Goal: Transaction & Acquisition: Purchase product/service

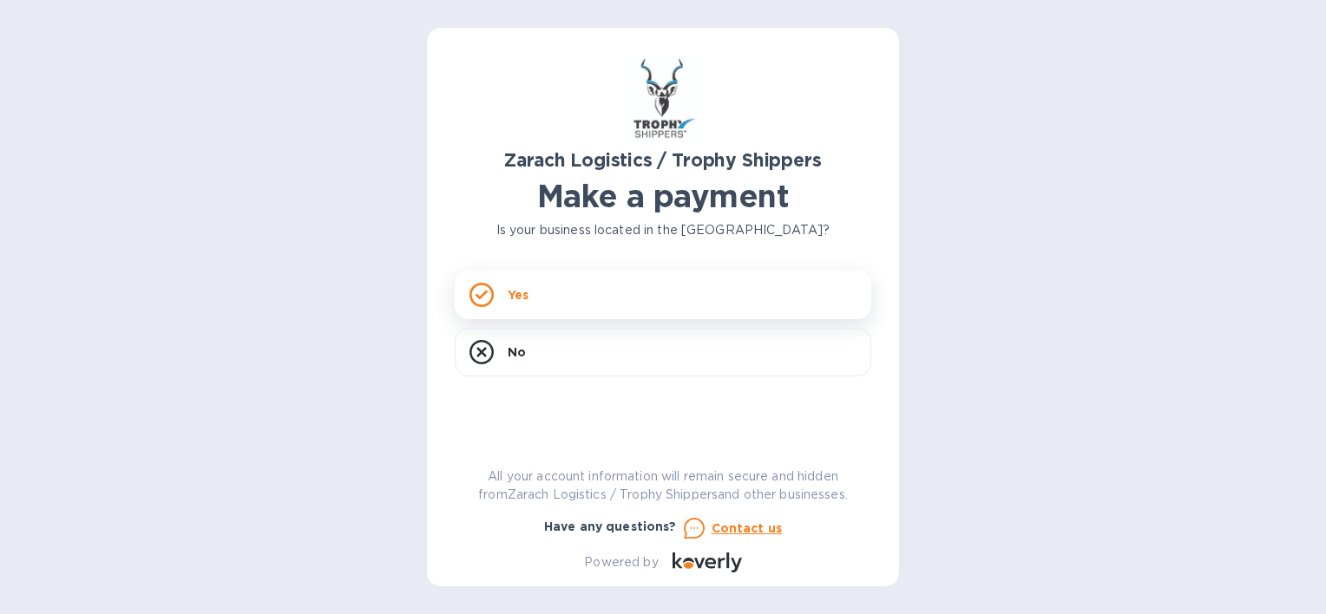
click at [586, 295] on div "Yes" at bounding box center [663, 295] width 417 height 49
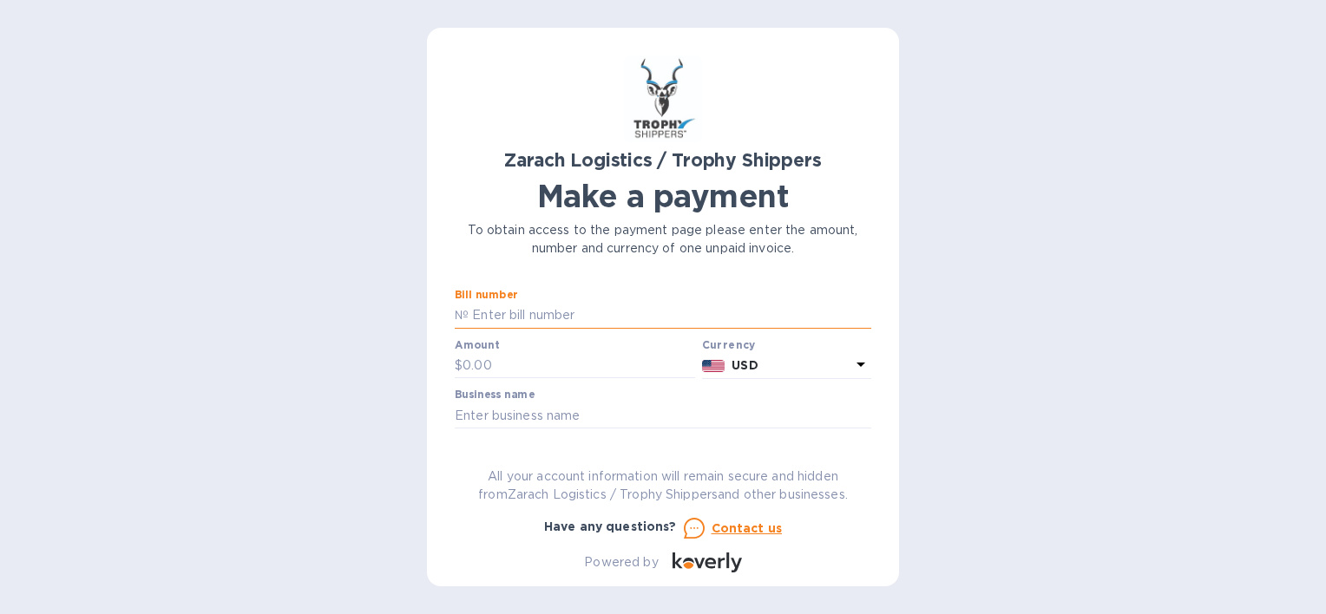
click at [525, 319] on input "text" at bounding box center [670, 316] width 403 height 26
type input "B00171531"
click at [489, 375] on input "text" at bounding box center [579, 366] width 233 height 26
type input "1,145.83"
click at [483, 416] on input "text" at bounding box center [663, 416] width 417 height 26
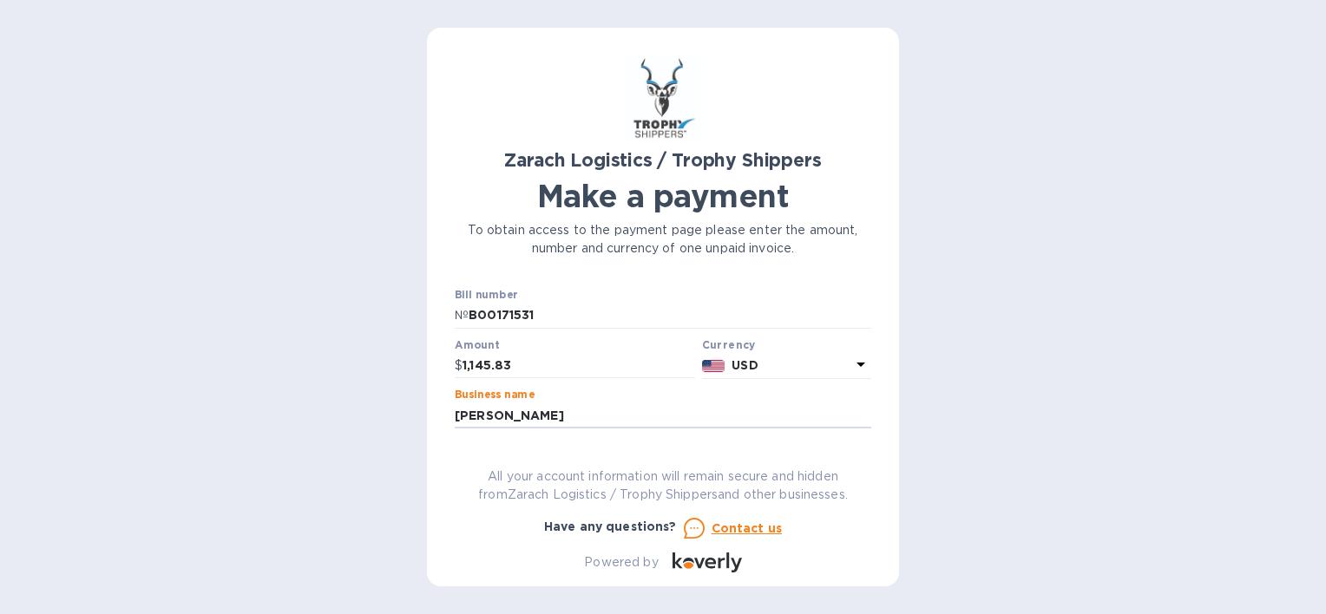
type input "[PERSON_NAME]"
click at [781, 456] on div "Zarach Logistics / Trophy Shippers Make a payment To obtain access to the payme…" at bounding box center [663, 314] width 417 height 517
click at [457, 443] on div "Zarach Logistics / Trophy Shippers Make a payment To obtain access to the payme…" at bounding box center [663, 314] width 417 height 517
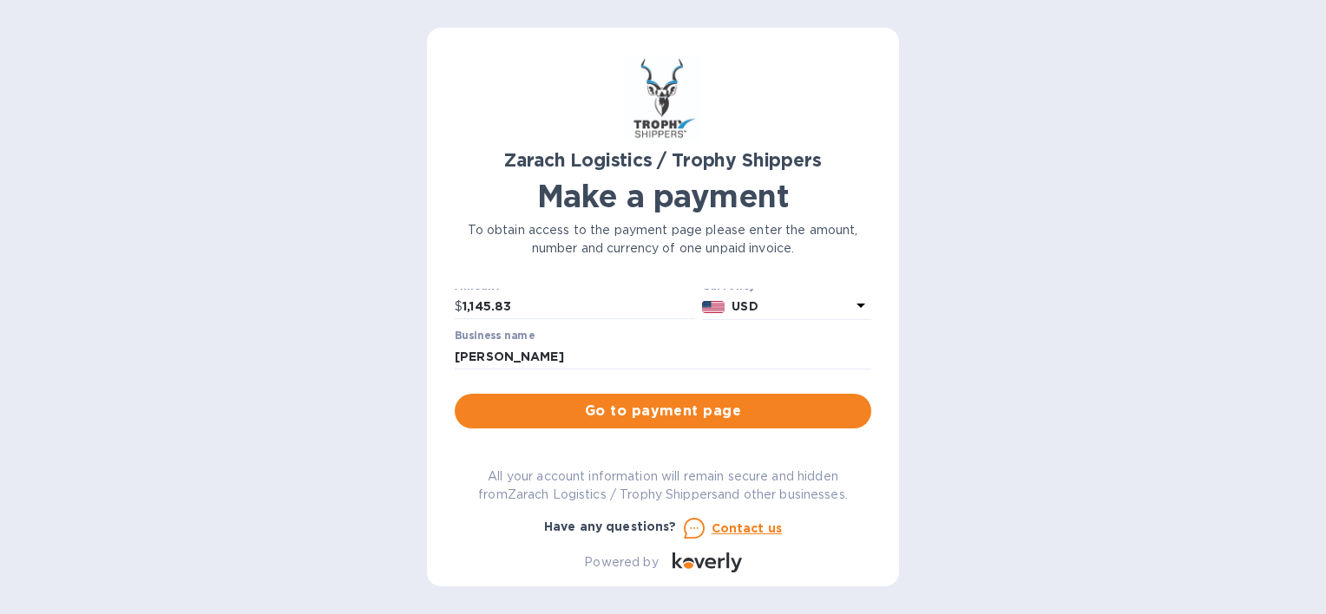
scroll to position [146, 0]
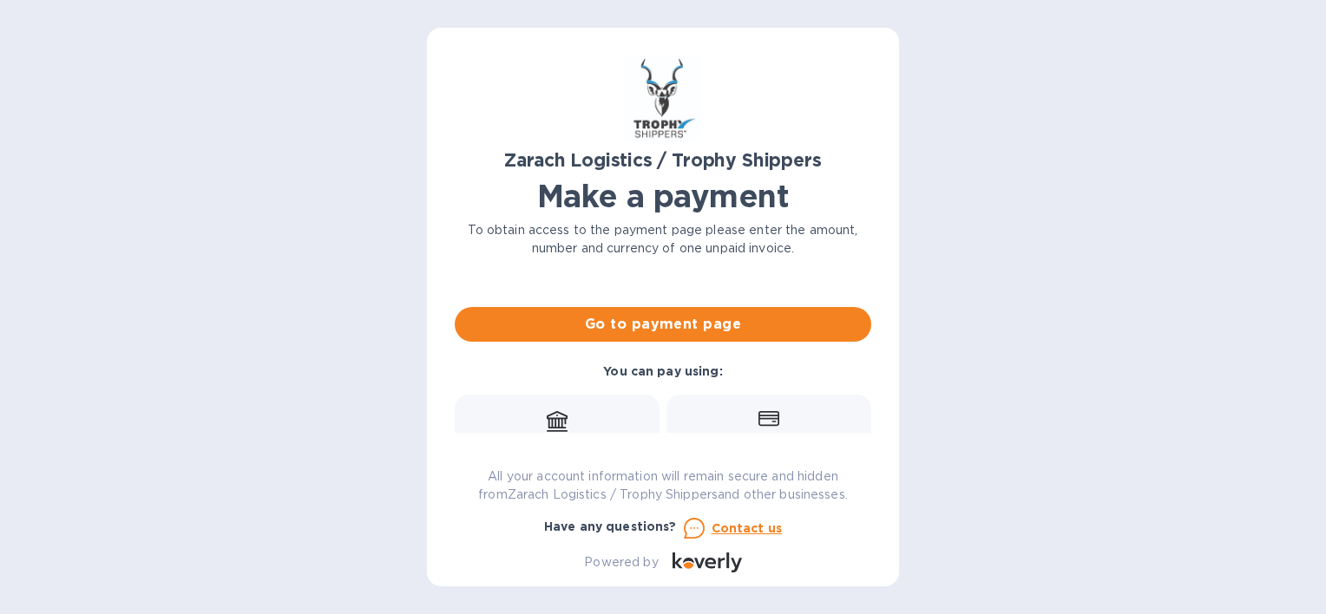
click at [611, 324] on span "Go to payment page" at bounding box center [663, 324] width 389 height 21
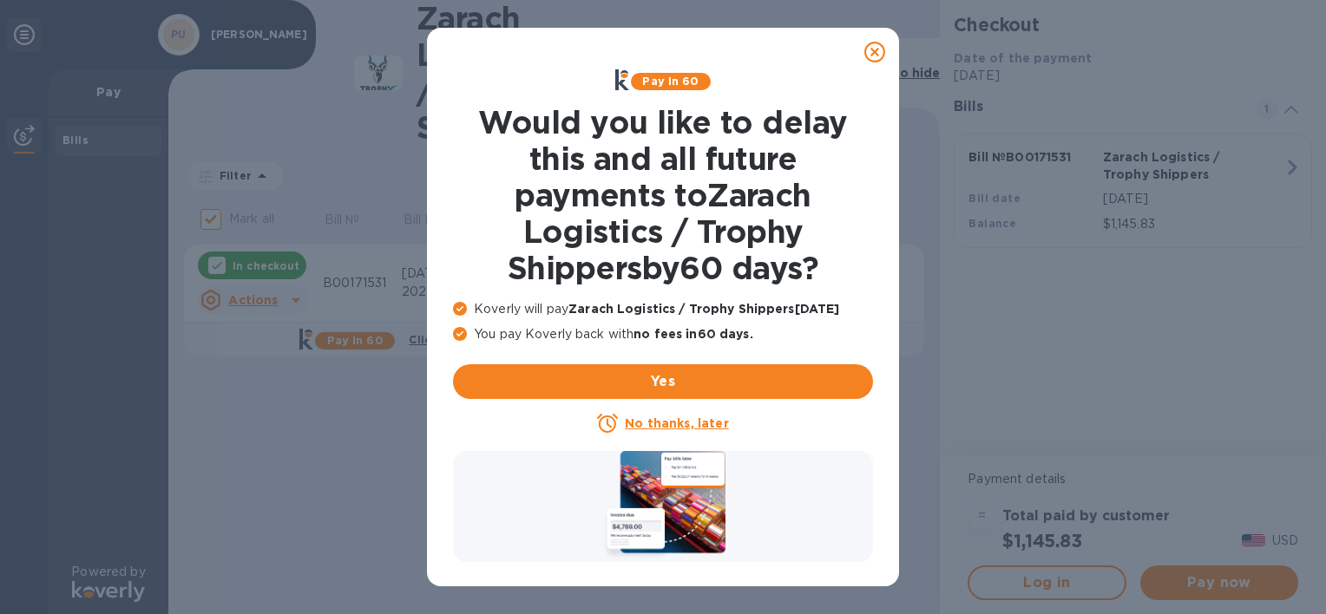
click at [685, 424] on u "No thanks, later" at bounding box center [676, 424] width 103 height 14
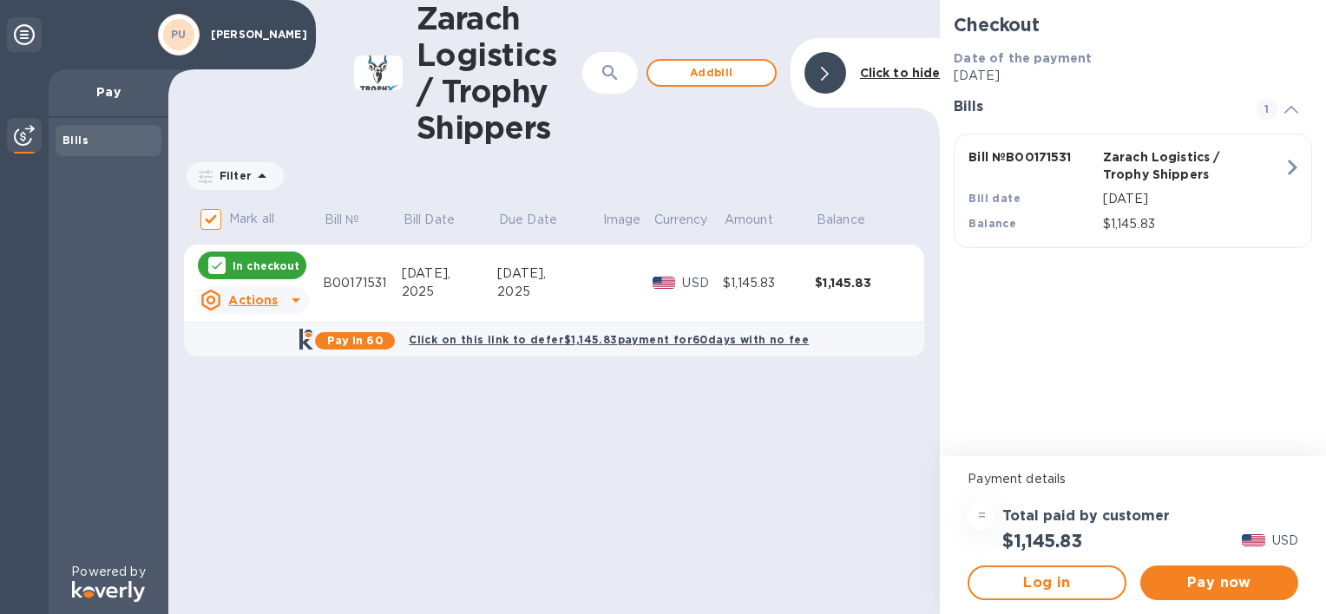
click at [260, 305] on u "Actions" at bounding box center [252, 300] width 49 height 14
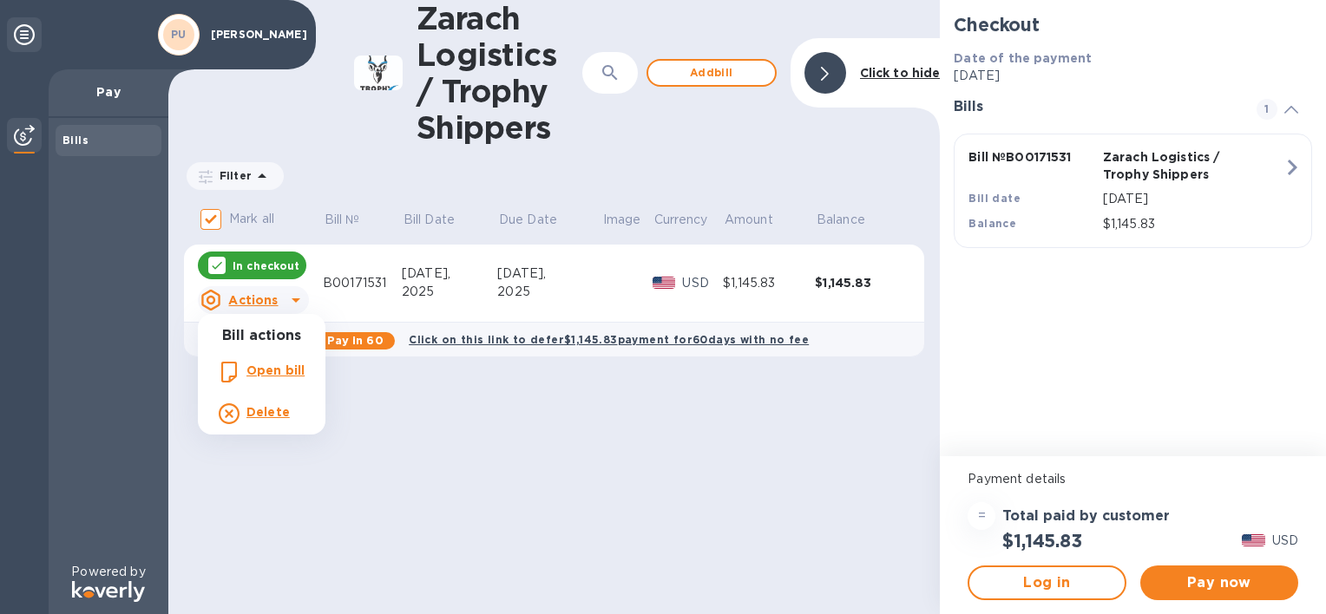
click at [258, 368] on b "Open bill" at bounding box center [275, 371] width 58 height 14
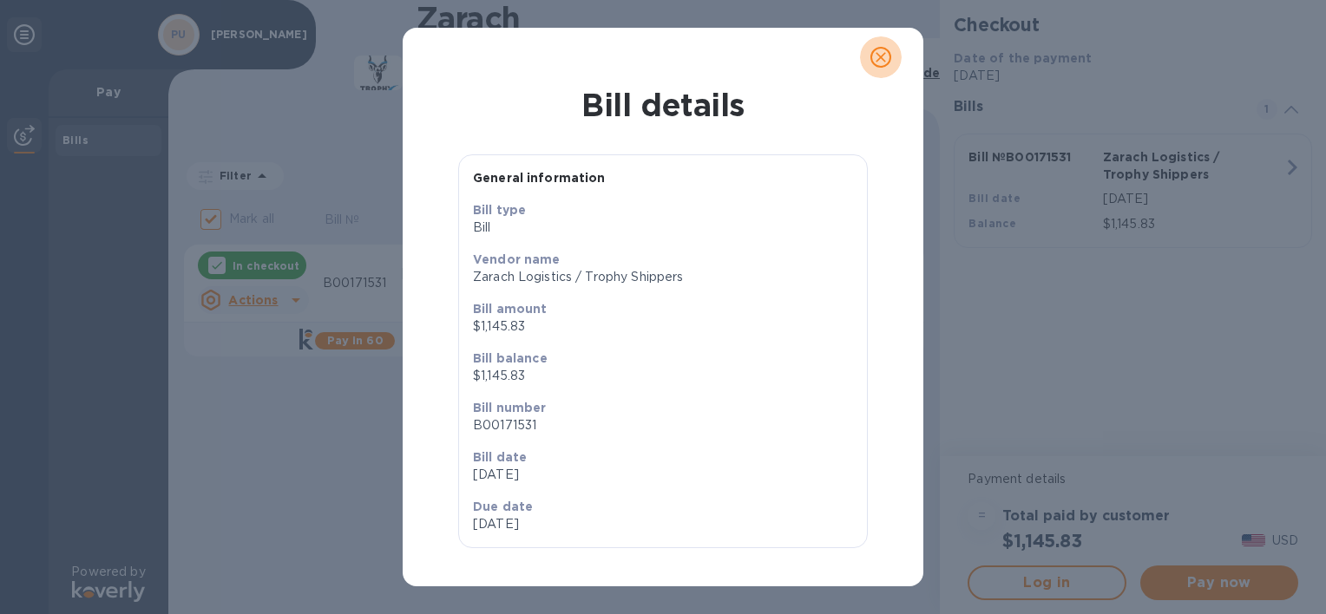
click at [886, 58] on icon "close" at bounding box center [880, 57] width 17 height 17
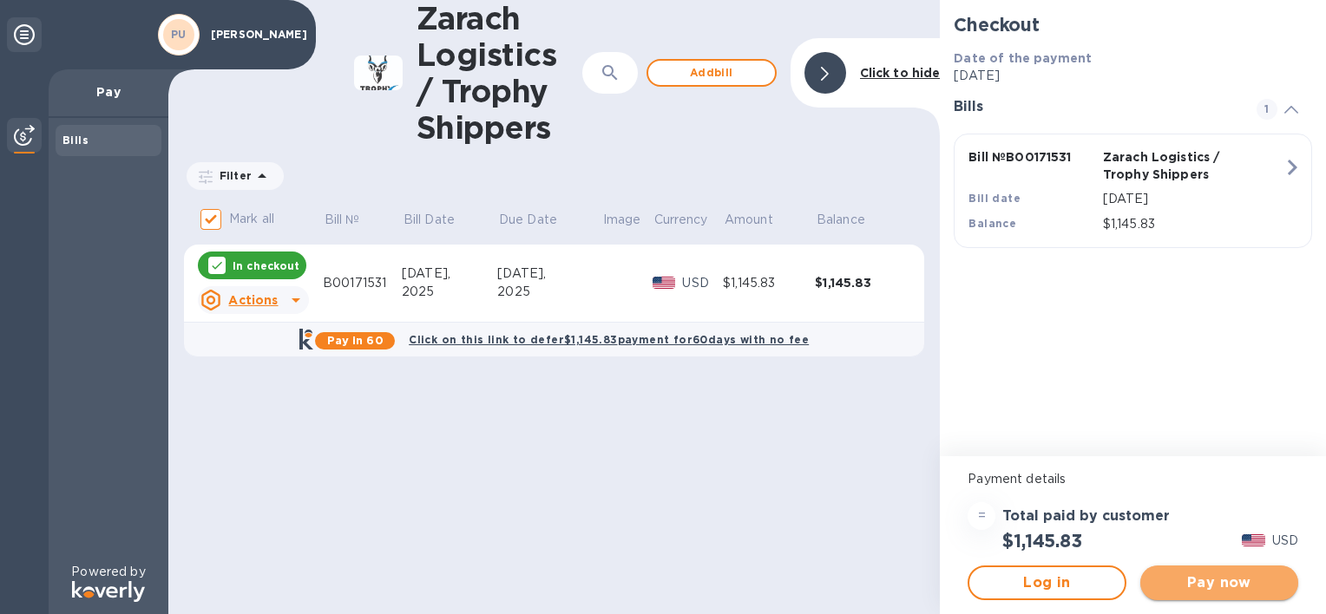
click at [1243, 581] on span "Pay now" at bounding box center [1219, 583] width 130 height 21
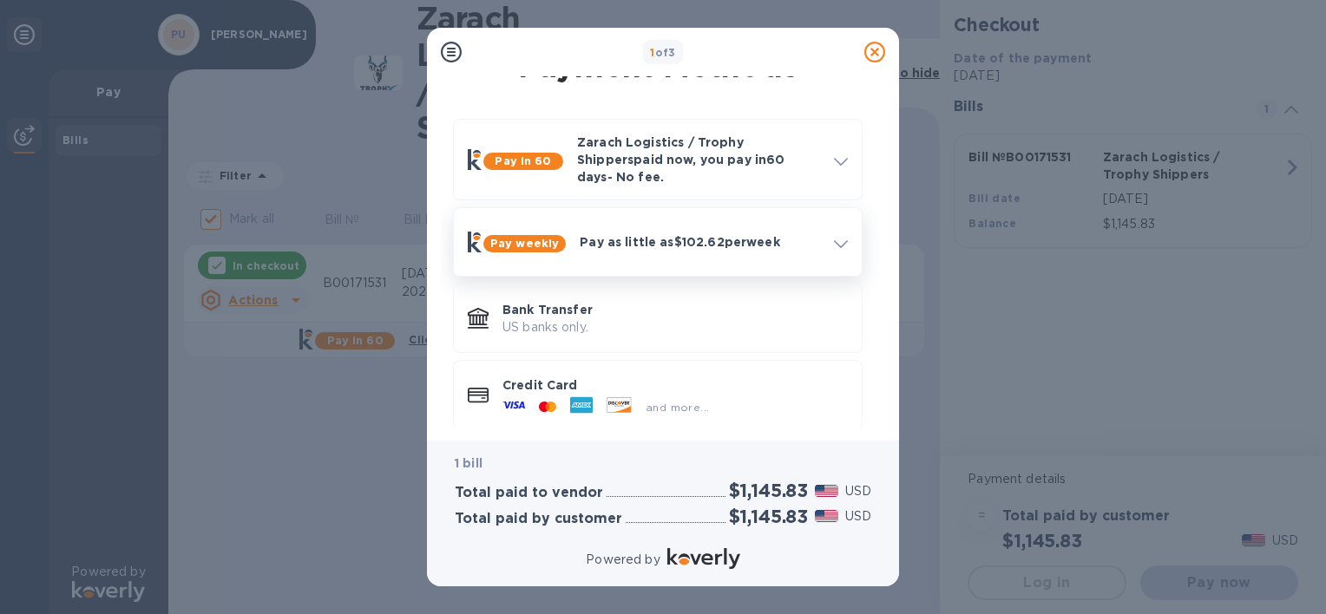
scroll to position [48, 0]
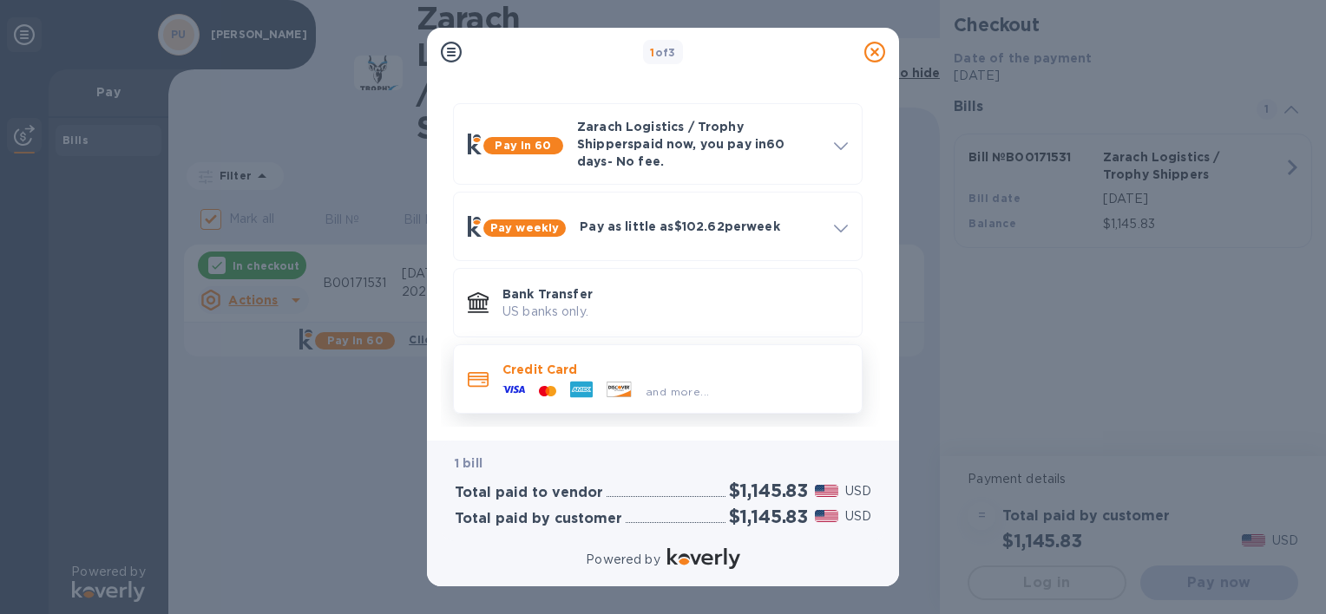
click at [585, 382] on icon at bounding box center [581, 390] width 23 height 16
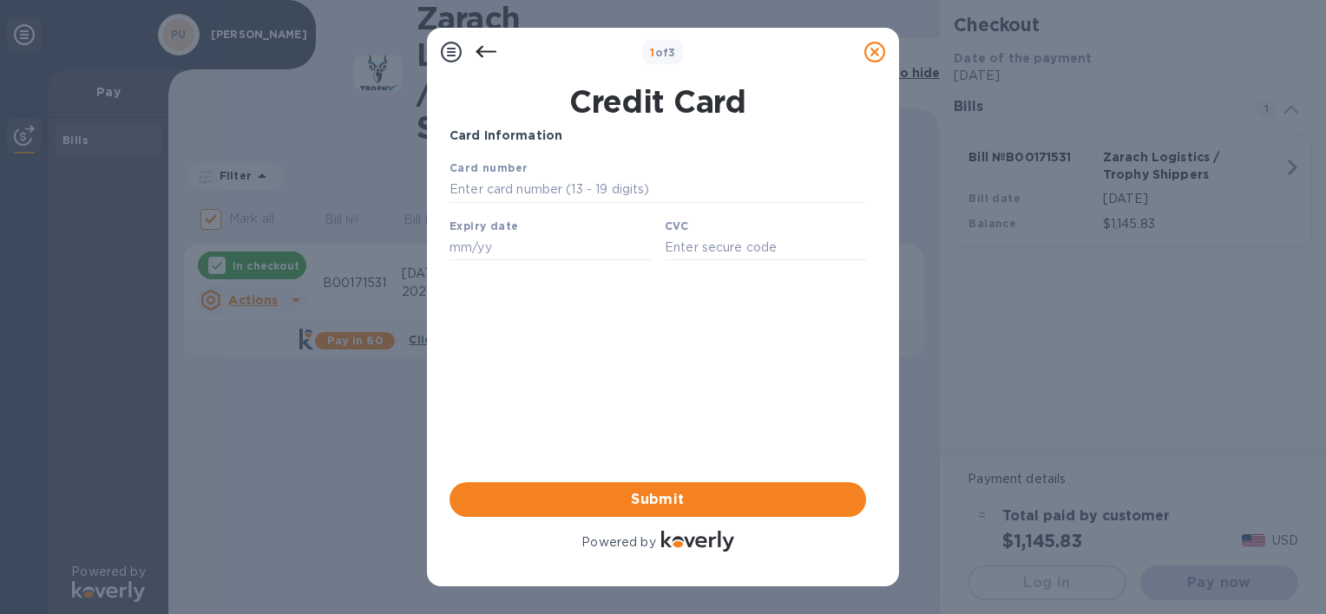
scroll to position [0, 0]
click at [489, 196] on input "text" at bounding box center [658, 190] width 417 height 26
click at [516, 196] on input "text" at bounding box center [658, 190] width 417 height 26
type input "[CREDIT_CARD_NUMBER]"
type input "04/28"
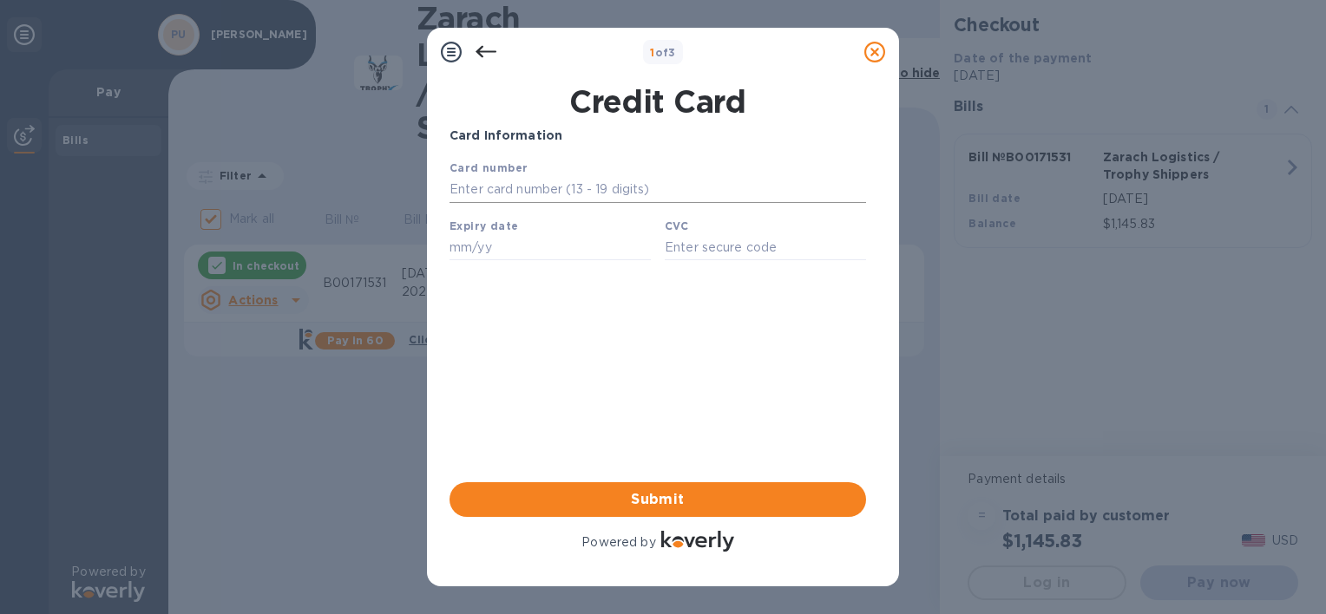
type input "217"
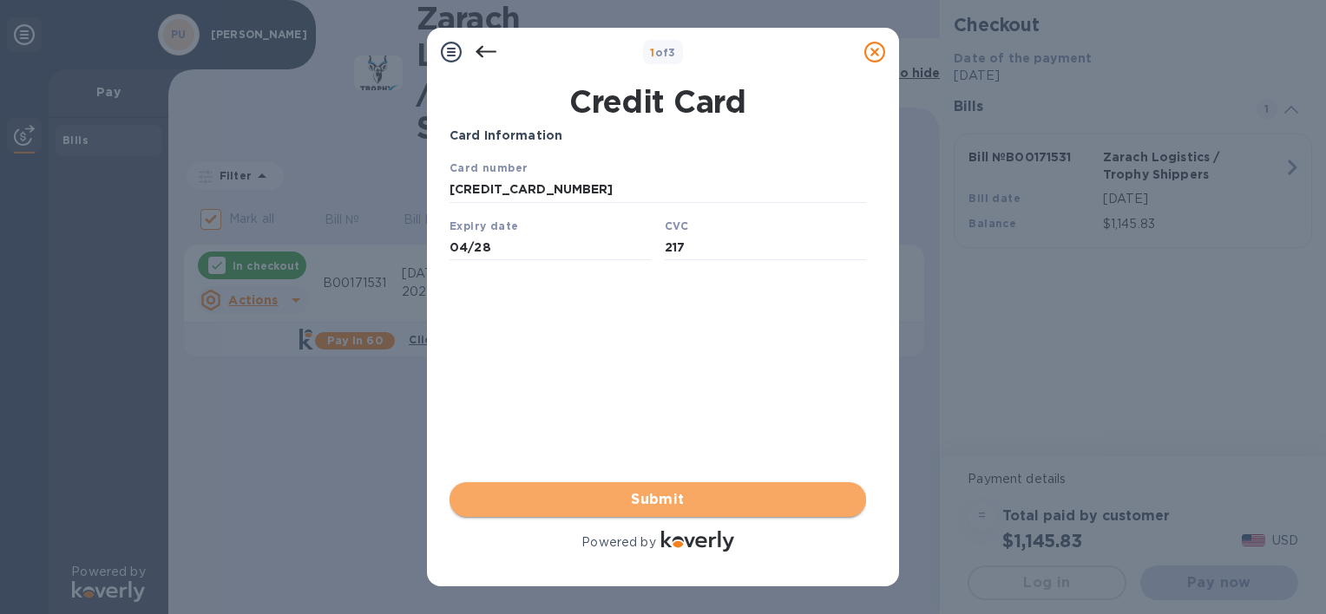
click at [653, 506] on span "Submit" at bounding box center [657, 499] width 389 height 21
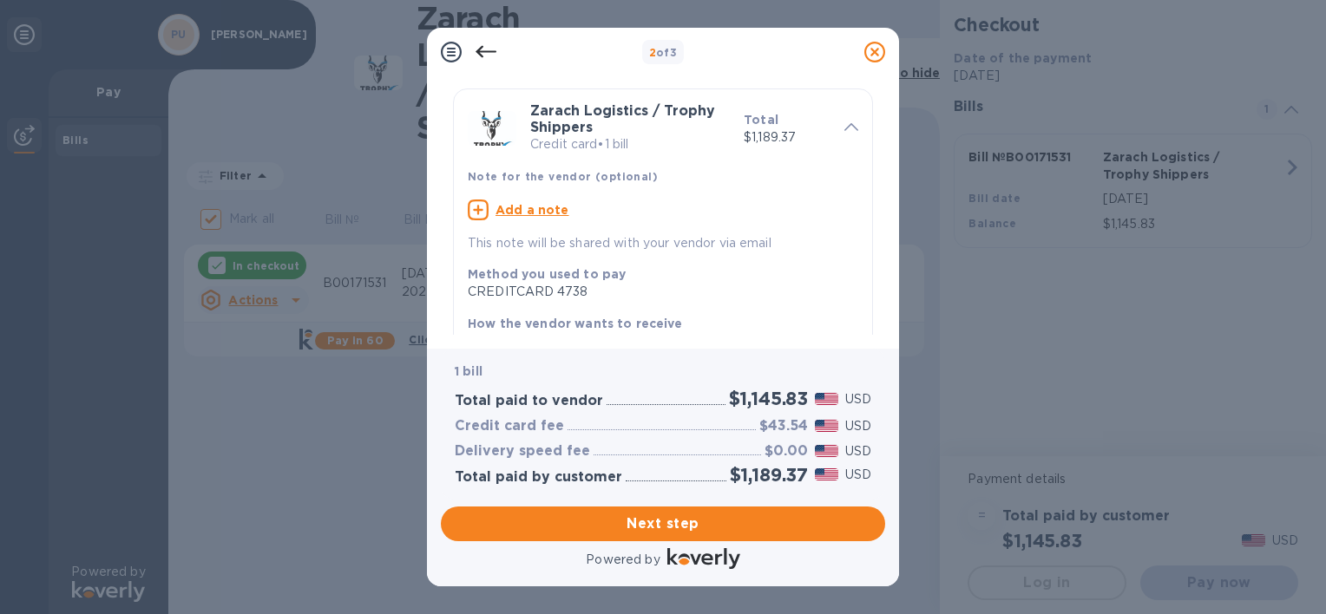
scroll to position [87, 0]
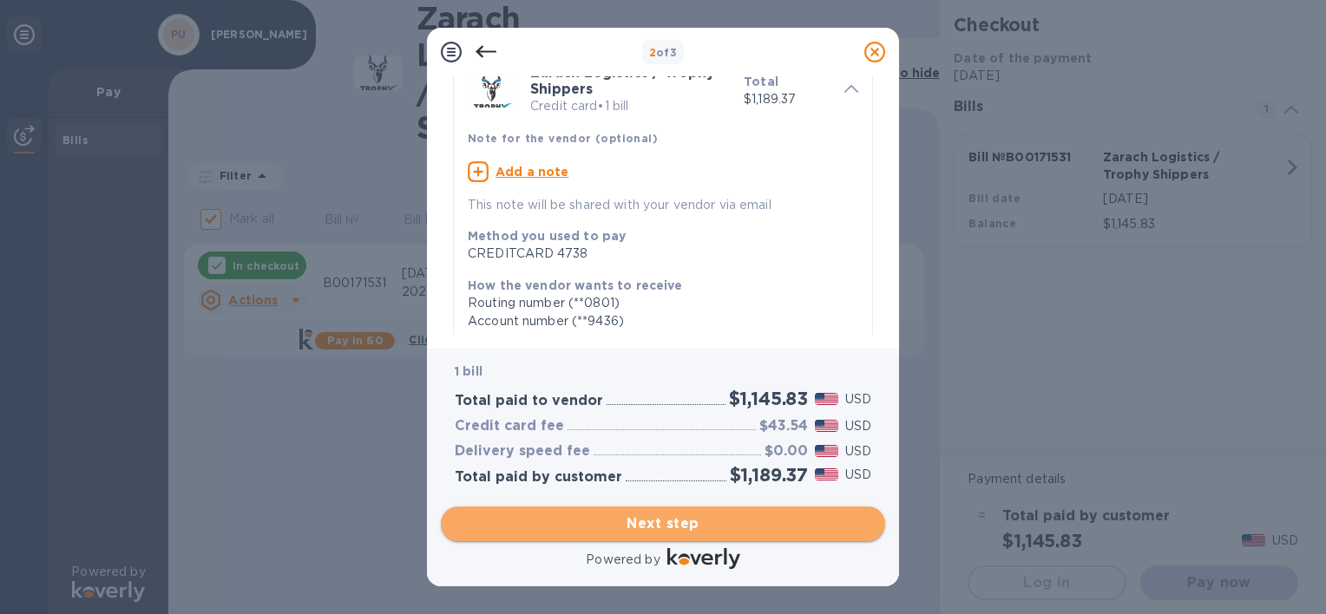
click at [678, 524] on span "Next step" at bounding box center [663, 524] width 417 height 21
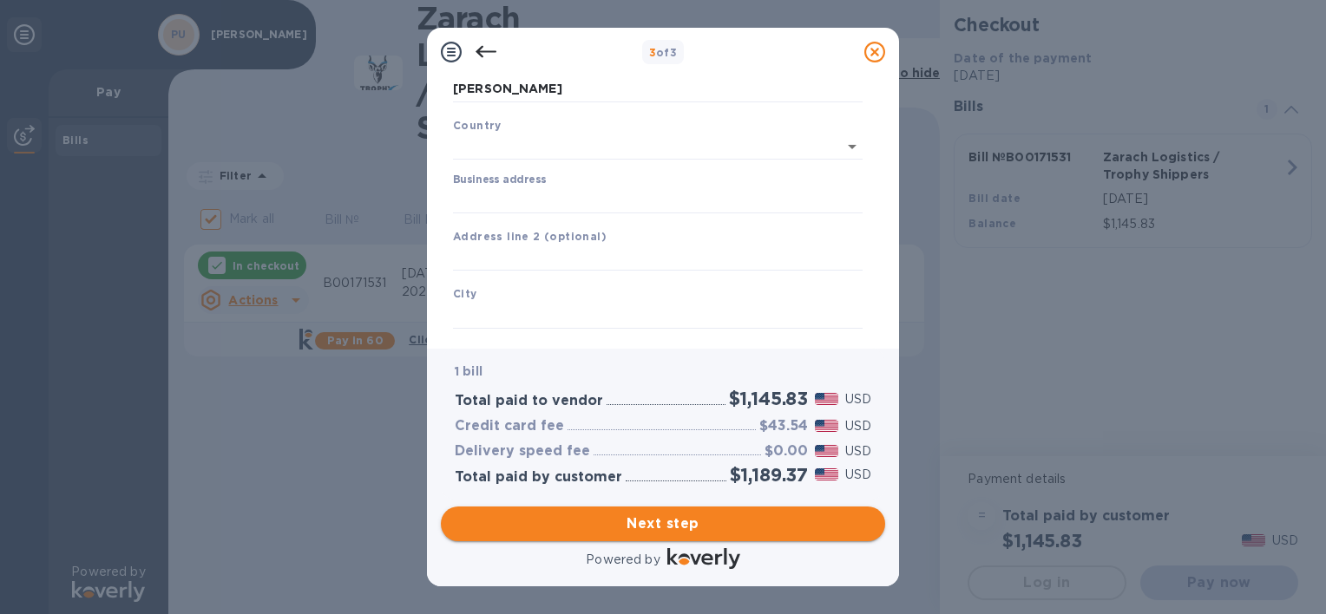
type input "[GEOGRAPHIC_DATA]"
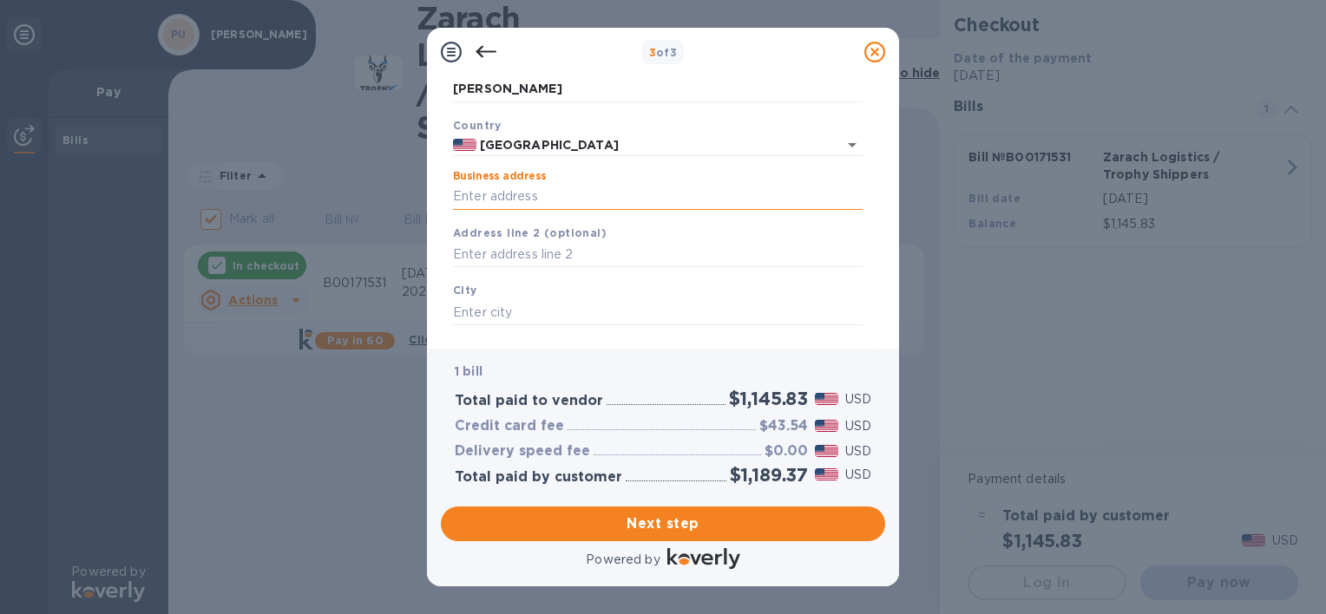
click at [510, 188] on input "Business address" at bounding box center [658, 197] width 410 height 26
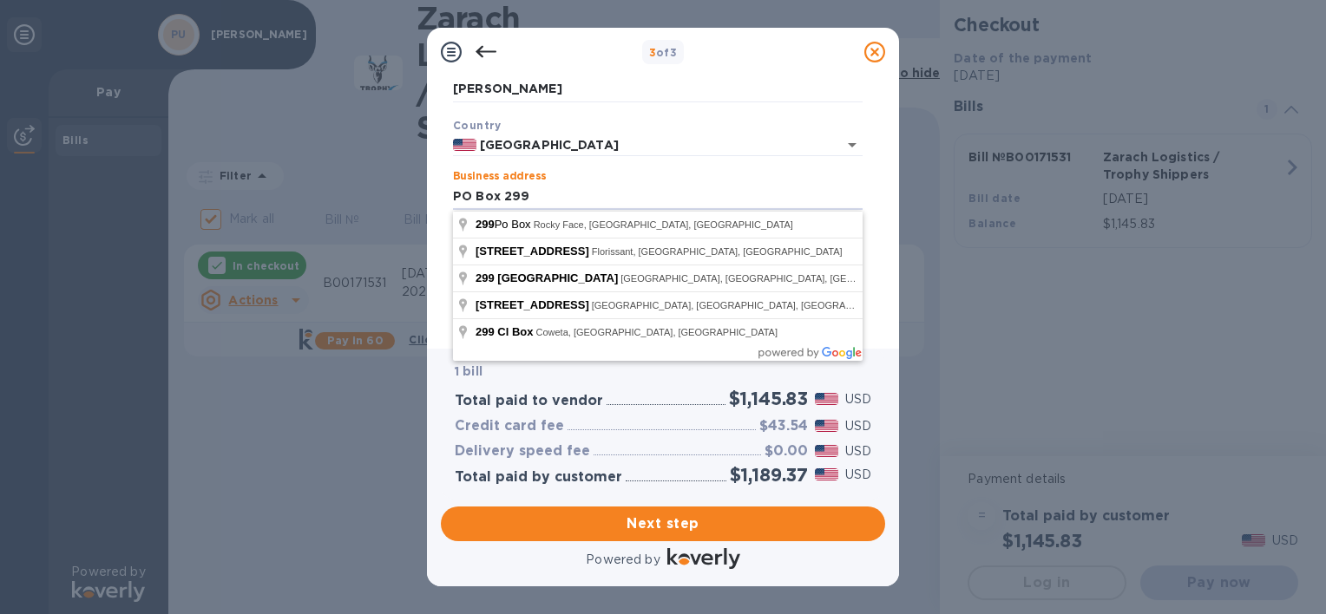
type input "PO Box 299"
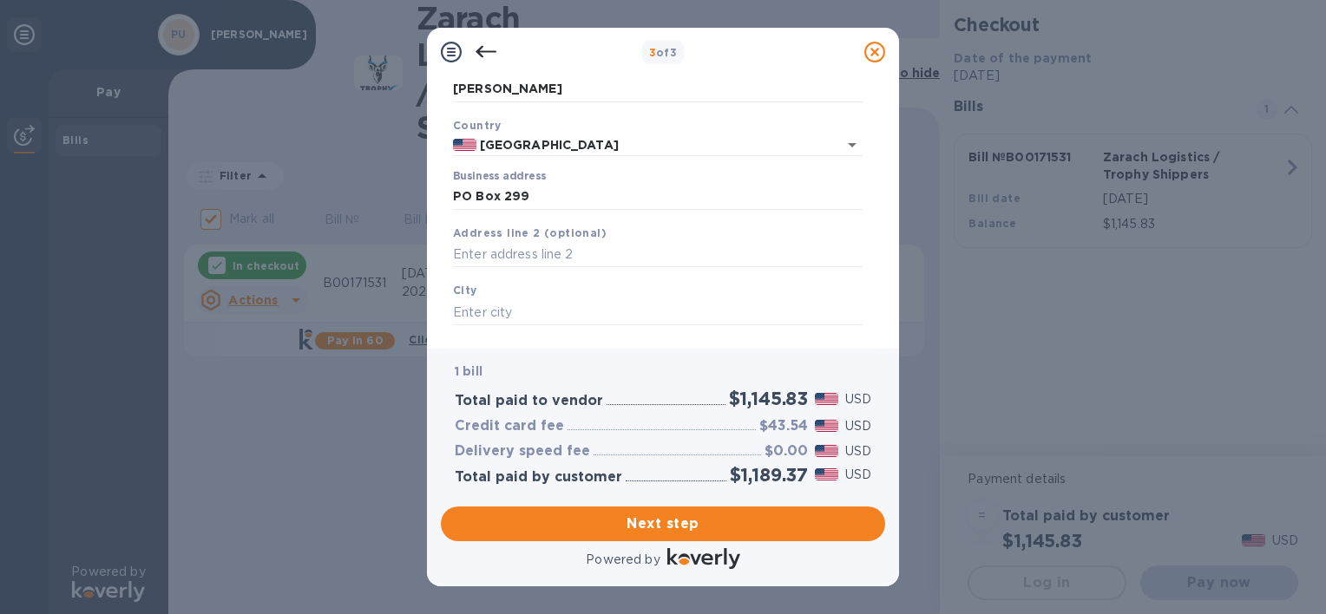
click at [583, 169] on div "Business address PO Box 299" at bounding box center [657, 190] width 423 height 54
click at [508, 302] on input "text" at bounding box center [658, 312] width 410 height 26
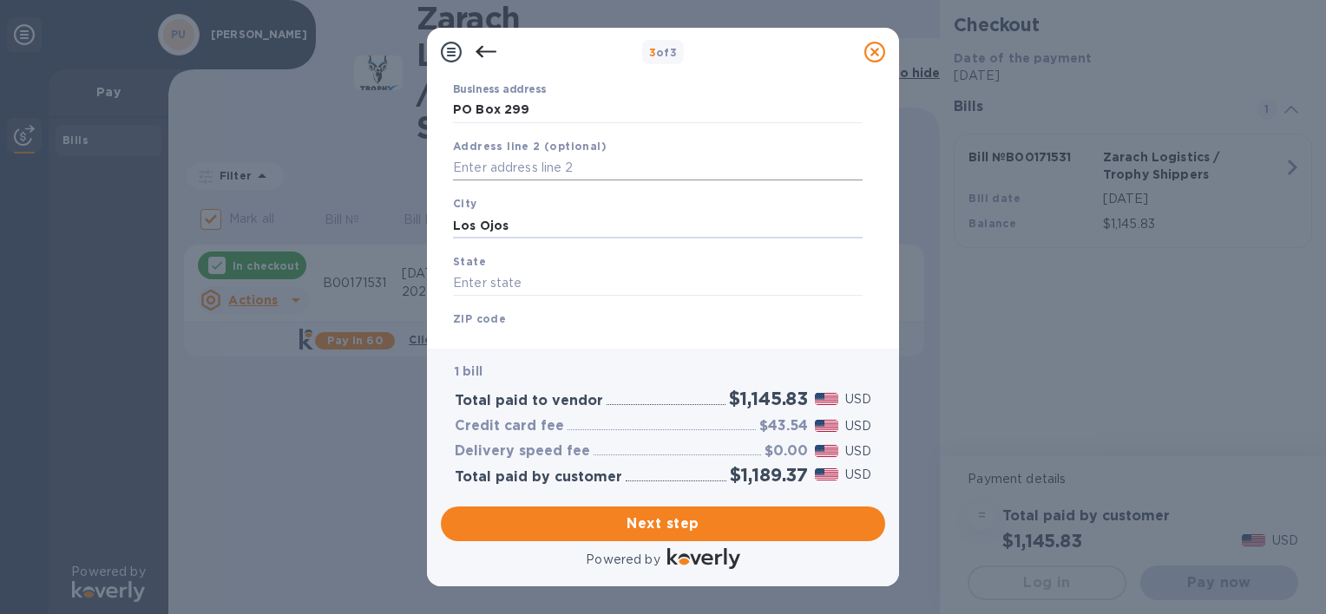
scroll to position [236, 0]
type input "Los Ojos"
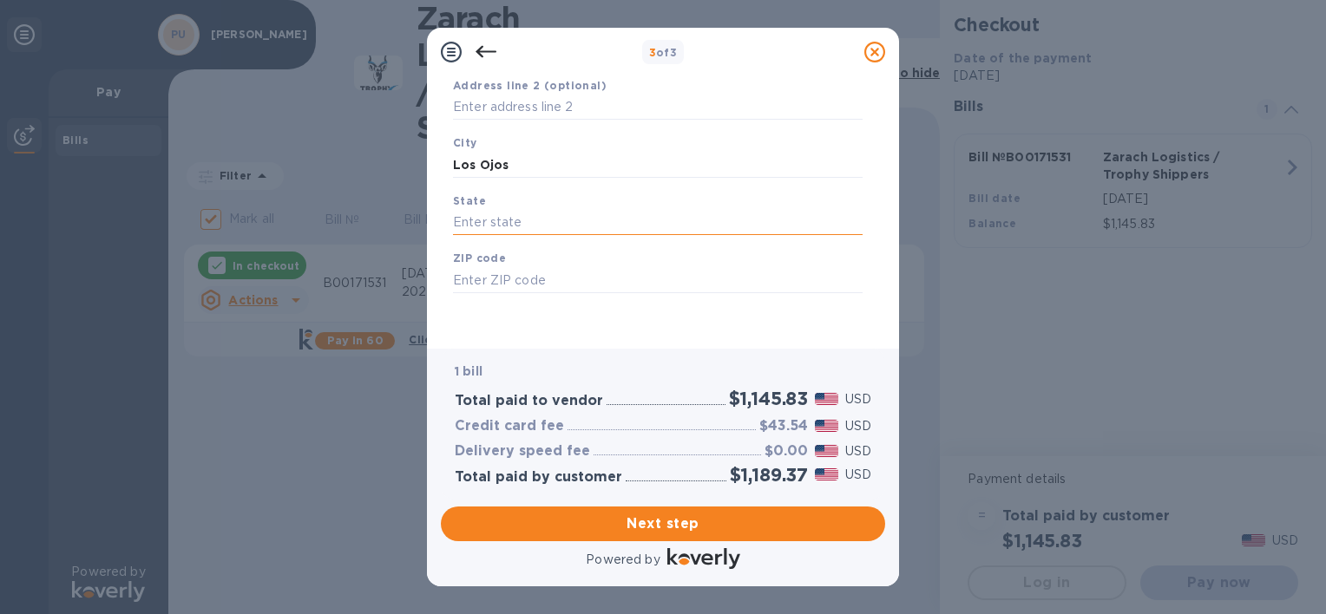
click at [488, 212] on input "text" at bounding box center [658, 223] width 410 height 26
type input "NM"
click at [489, 272] on input "text" at bounding box center [658, 280] width 410 height 26
type input "87551"
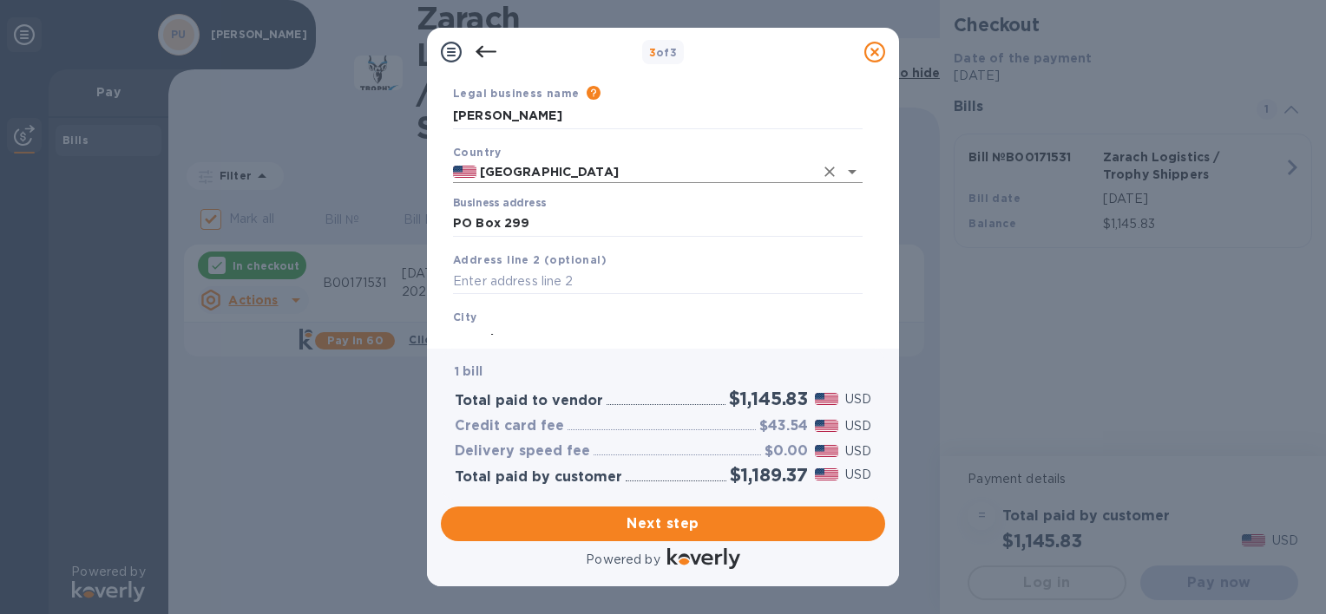
scroll to position [87, 0]
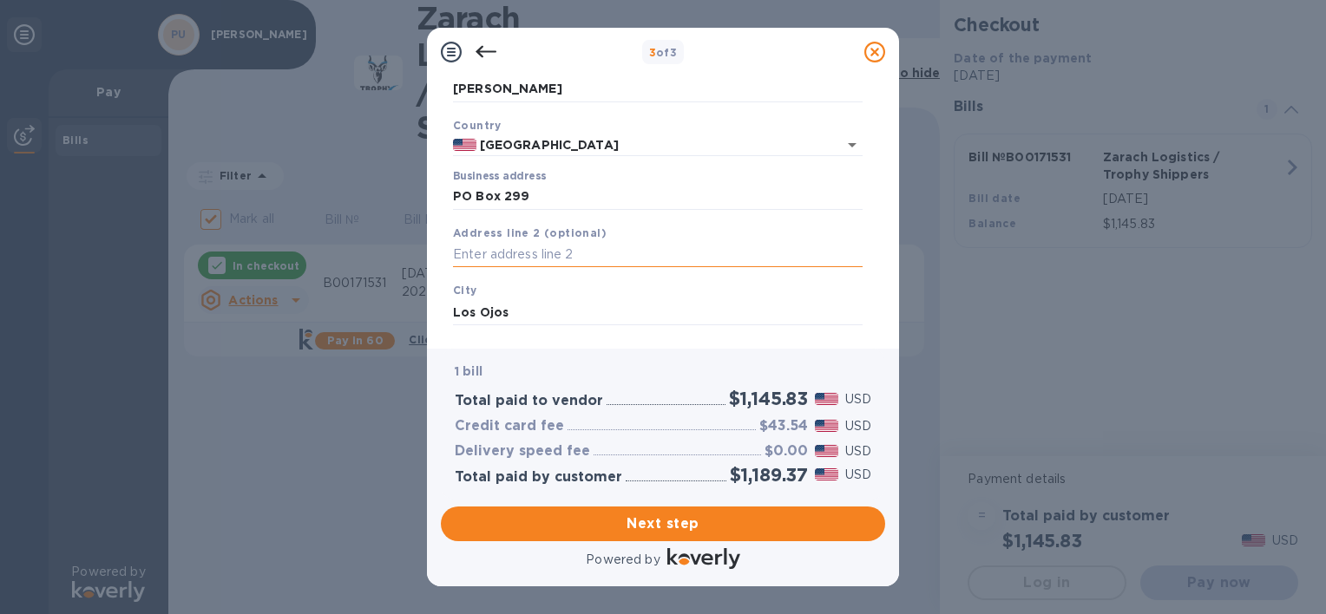
click at [527, 253] on input "text" at bounding box center [658, 255] width 410 height 26
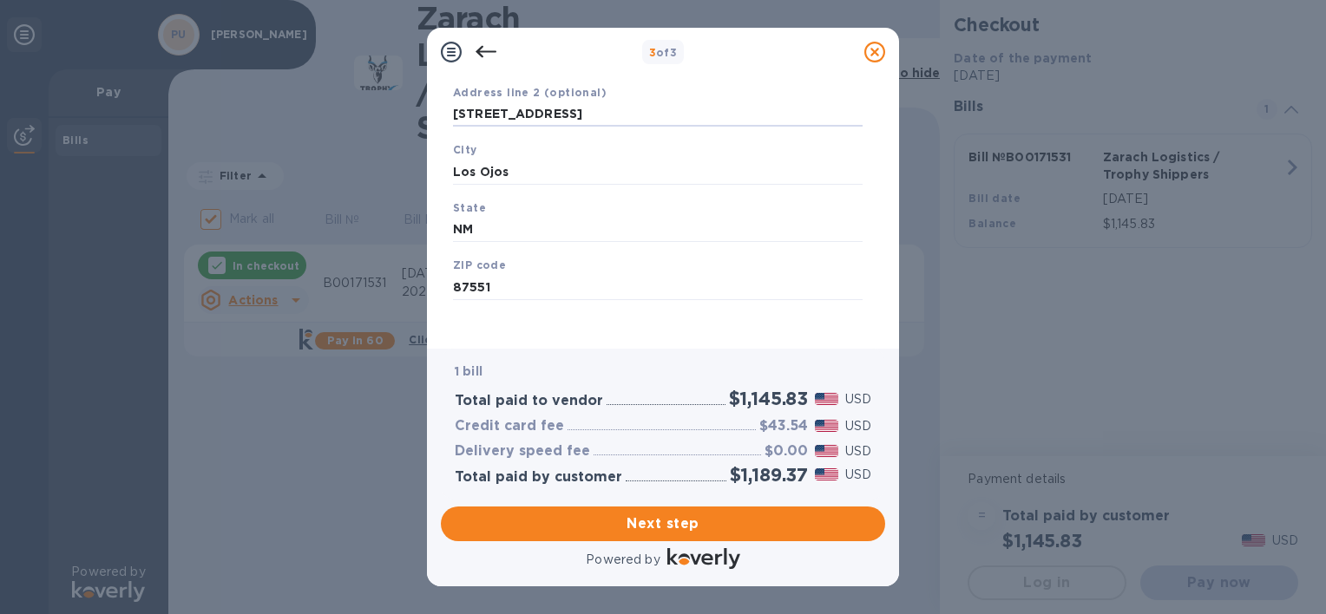
scroll to position [236, 0]
type input "[STREET_ADDRESS]"
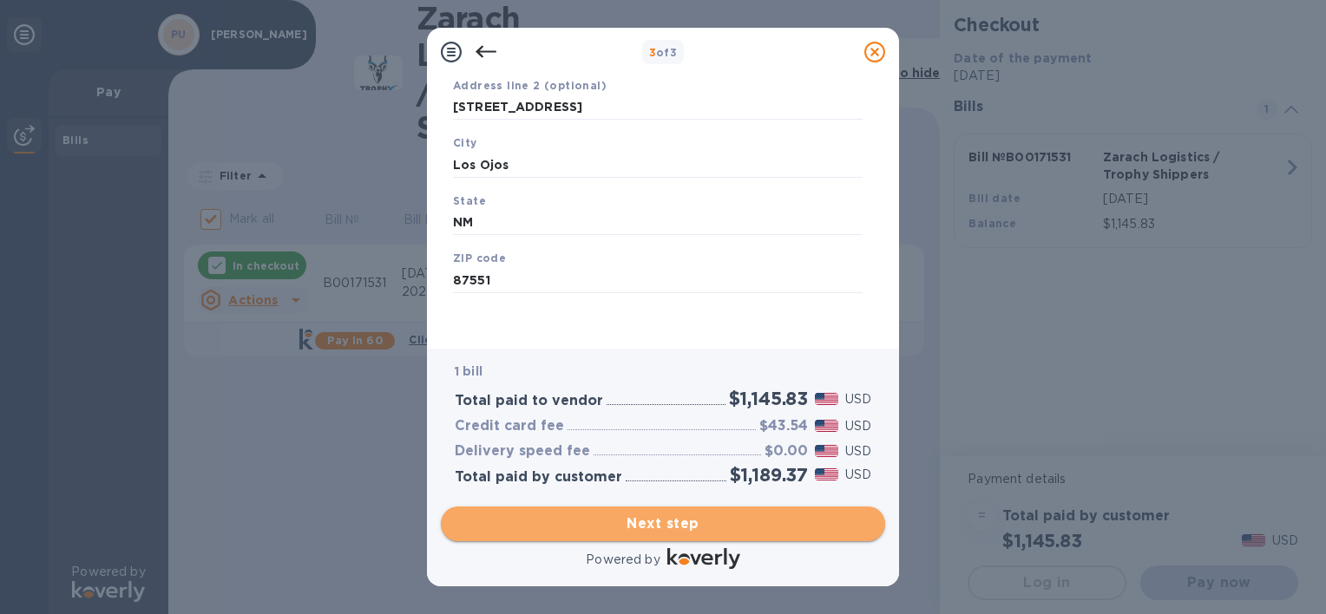
click at [693, 524] on span "Next step" at bounding box center [663, 524] width 417 height 21
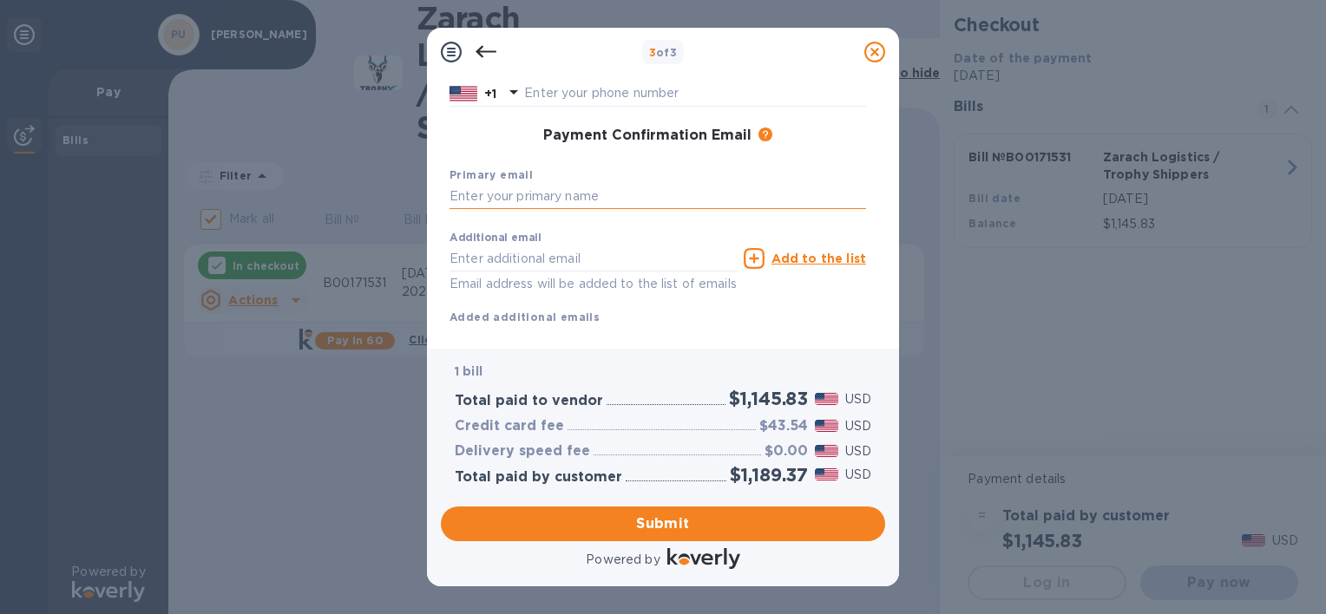
click at [541, 204] on input "text" at bounding box center [658, 197] width 417 height 26
type input "[PERSON_NAME]"
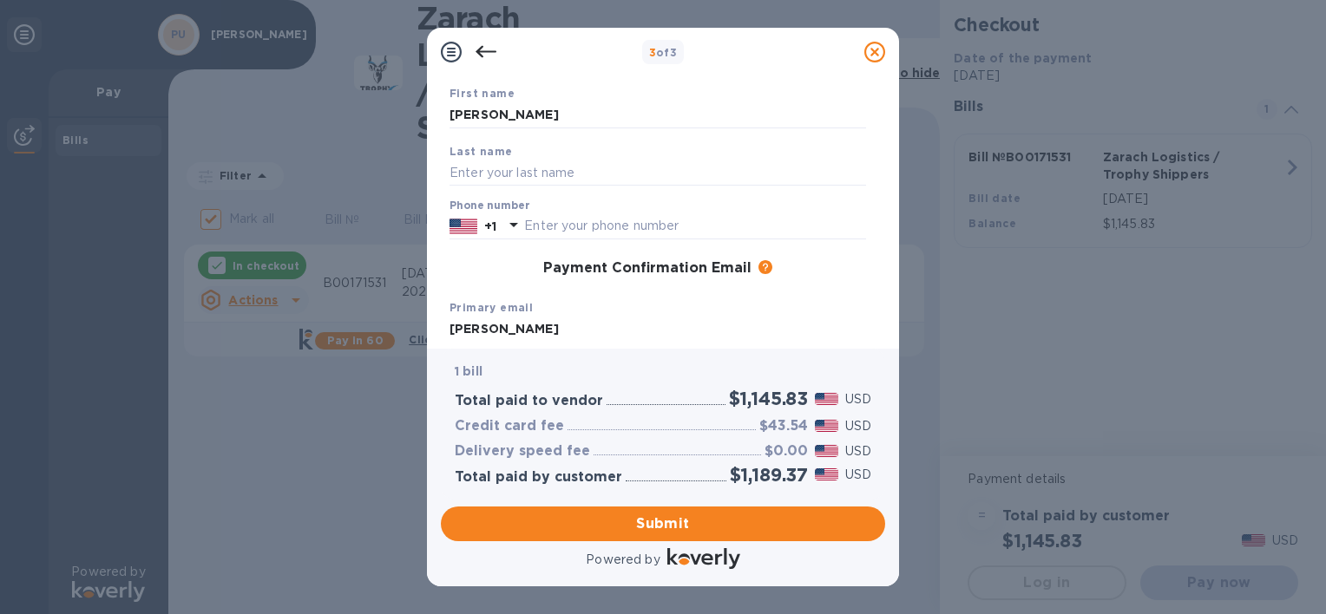
scroll to position [190, 0]
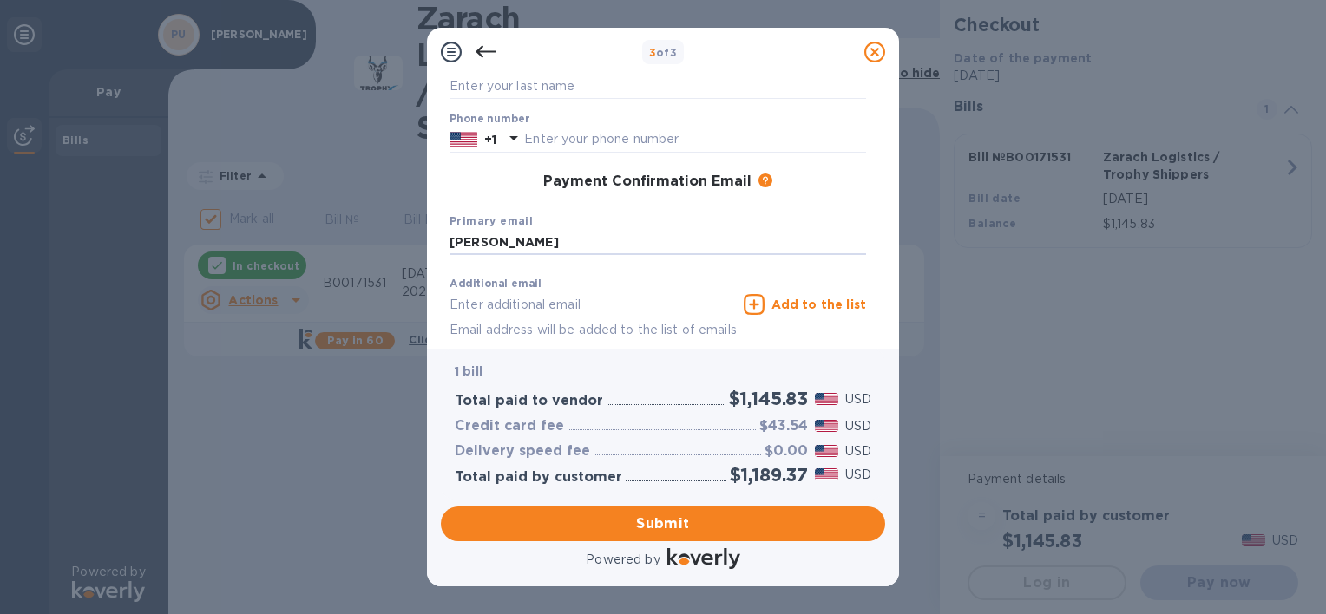
click at [510, 204] on div "First name [PERSON_NAME] Last name Phone number +1 Payment Confirmation Email T…" at bounding box center [658, 184] width 430 height 389
click at [511, 254] on input "[PERSON_NAME]" at bounding box center [658, 243] width 417 height 26
click at [544, 201] on div "First name [PERSON_NAME] Last name Phone number +1 Payment Confirmation Email T…" at bounding box center [658, 184] width 430 height 389
click at [553, 250] on input "[PERSON_NAME]" at bounding box center [658, 243] width 417 height 26
type input "P"
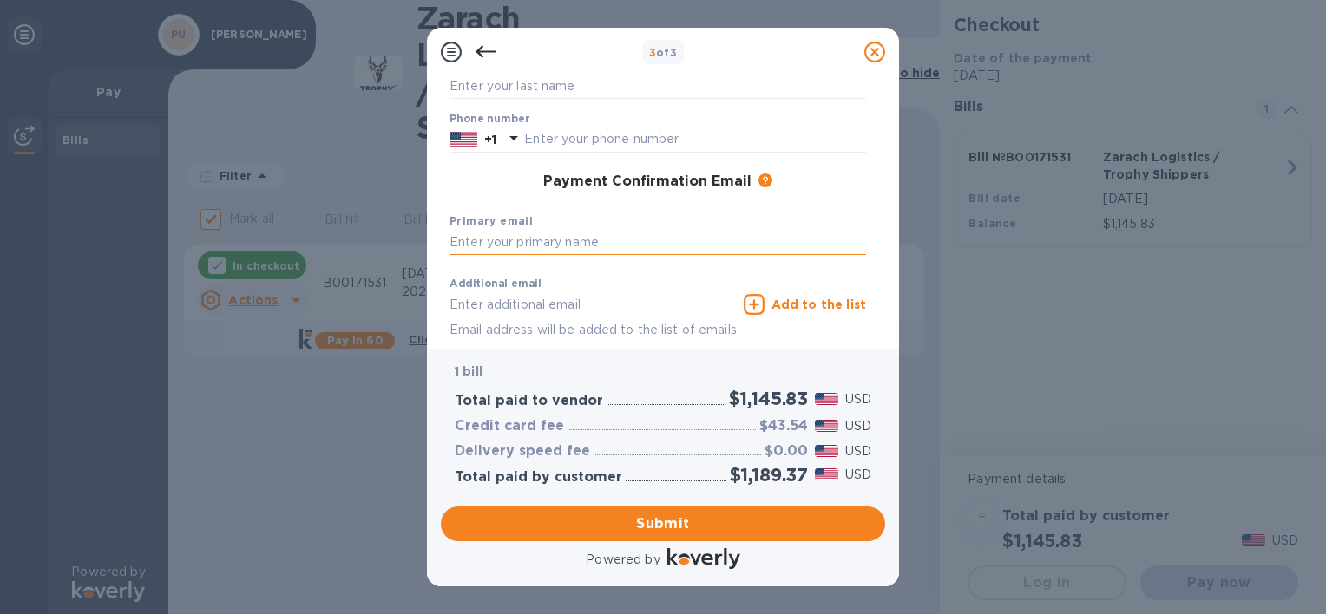
click at [528, 248] on input "text" at bounding box center [658, 243] width 417 height 26
type input "[PERSON_NAME]"
click at [526, 307] on input "text" at bounding box center [593, 305] width 287 height 26
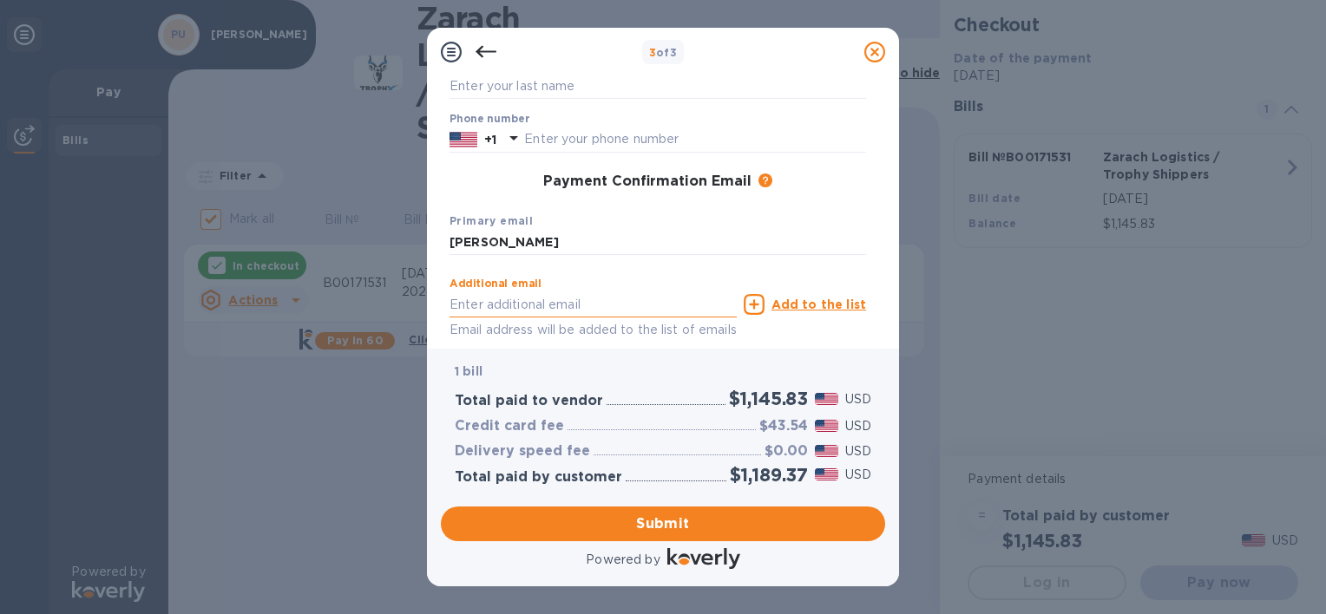
type input "[EMAIL_ADDRESS][DOMAIN_NAME]"
type input "[PERSON_NAME]"
type input "5757564440"
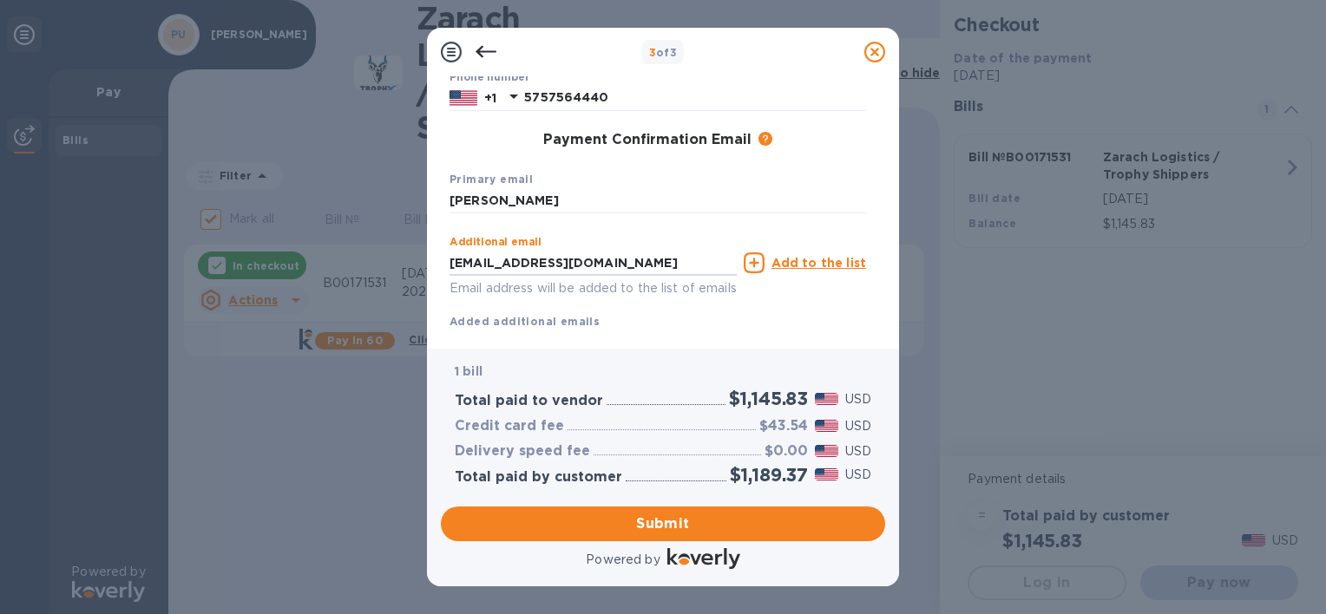
scroll to position [277, 0]
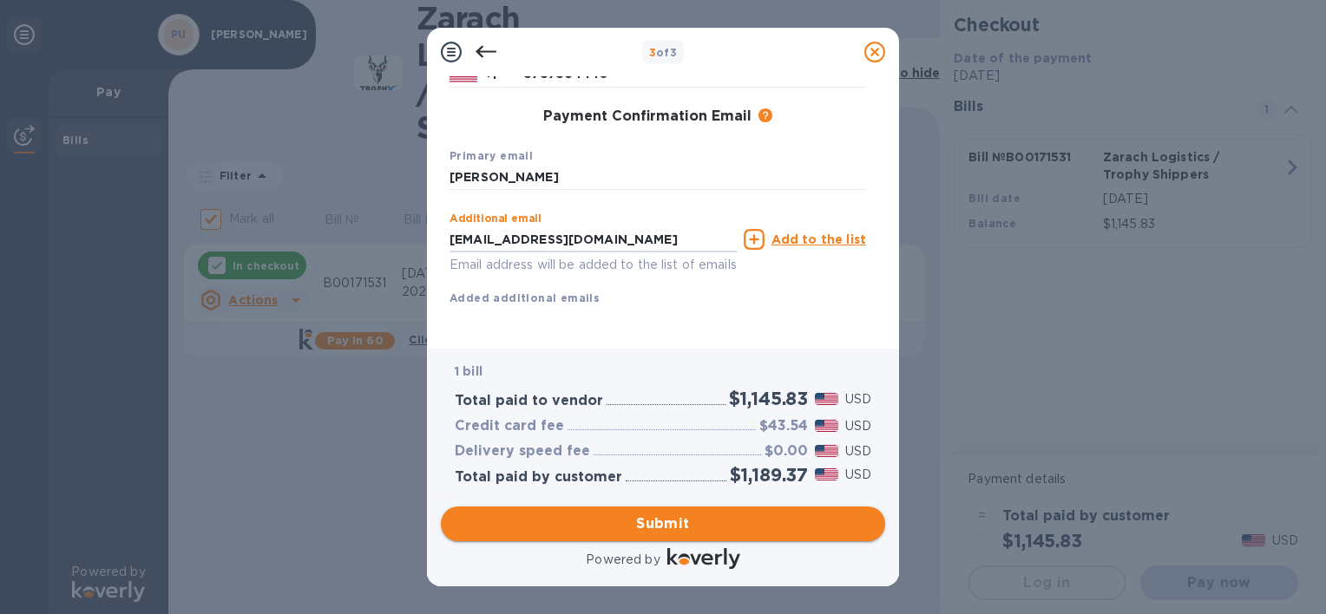
click at [631, 519] on span "Submit" at bounding box center [663, 524] width 417 height 21
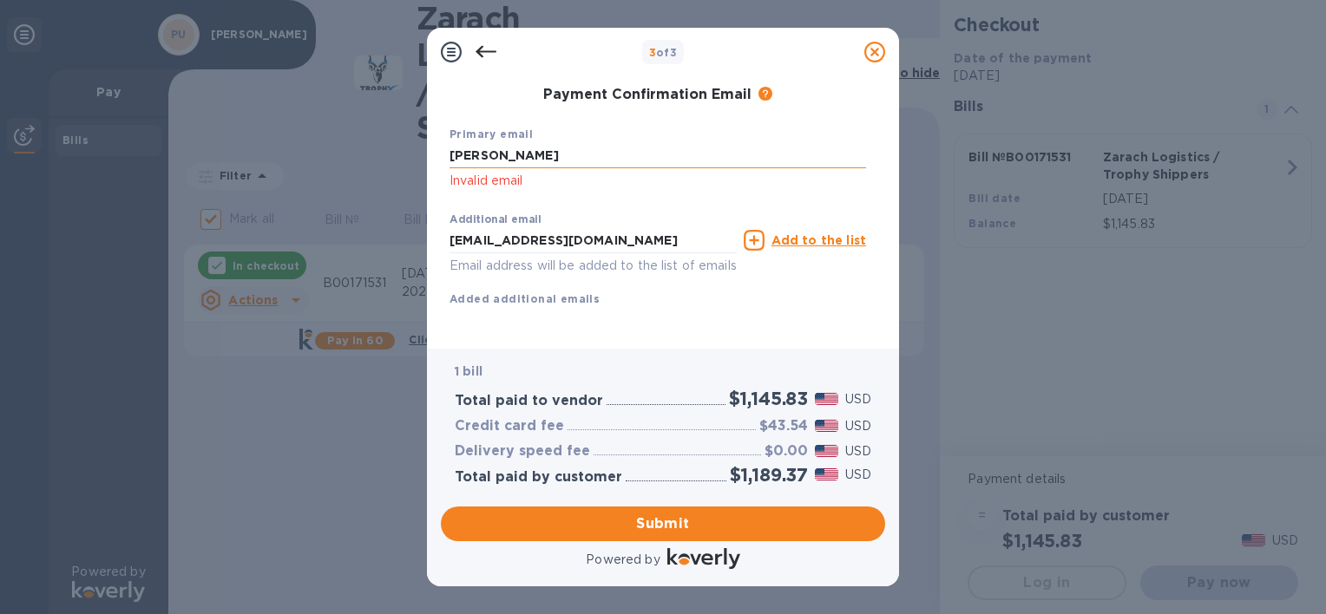
click at [546, 161] on input "[PERSON_NAME]" at bounding box center [658, 156] width 417 height 26
click at [546, 160] on input "[PERSON_NAME]" at bounding box center [658, 156] width 417 height 26
click at [644, 158] on input "[PERSON_NAME]" at bounding box center [658, 156] width 417 height 26
click at [626, 160] on input "[PERSON_NAME]" at bounding box center [658, 156] width 417 height 26
click at [648, 233] on input "[EMAIL_ADDRESS][DOMAIN_NAME]" at bounding box center [593, 240] width 287 height 26
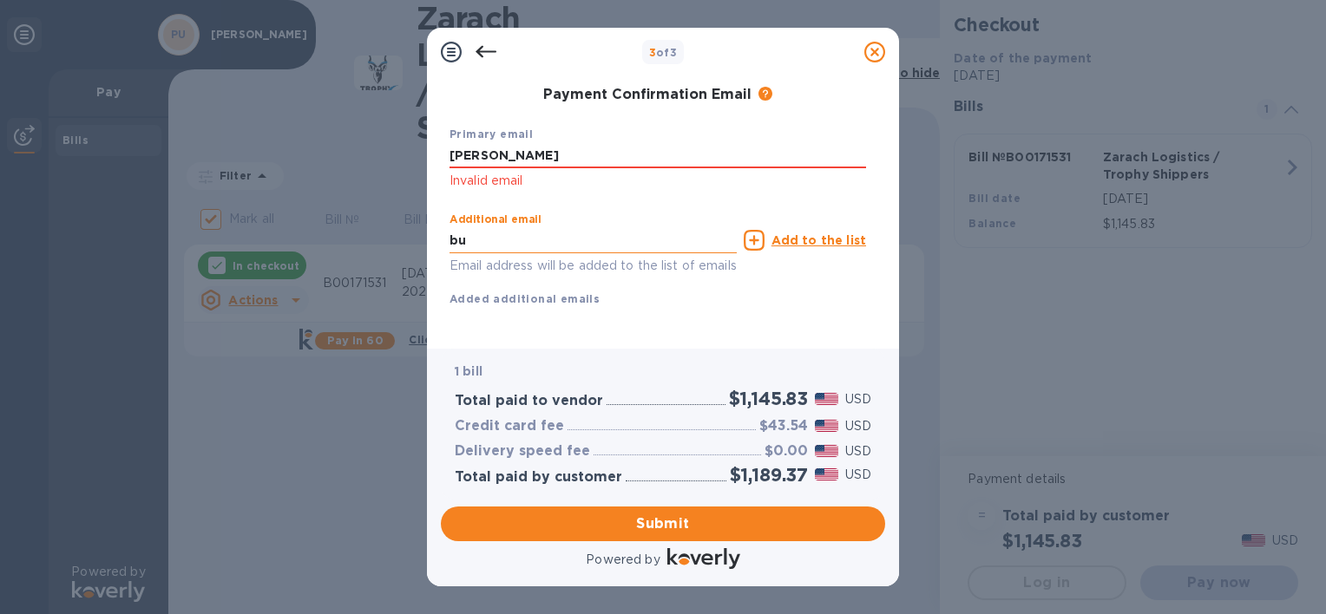
type input "b"
click at [576, 145] on input "[PERSON_NAME]" at bounding box center [658, 156] width 417 height 26
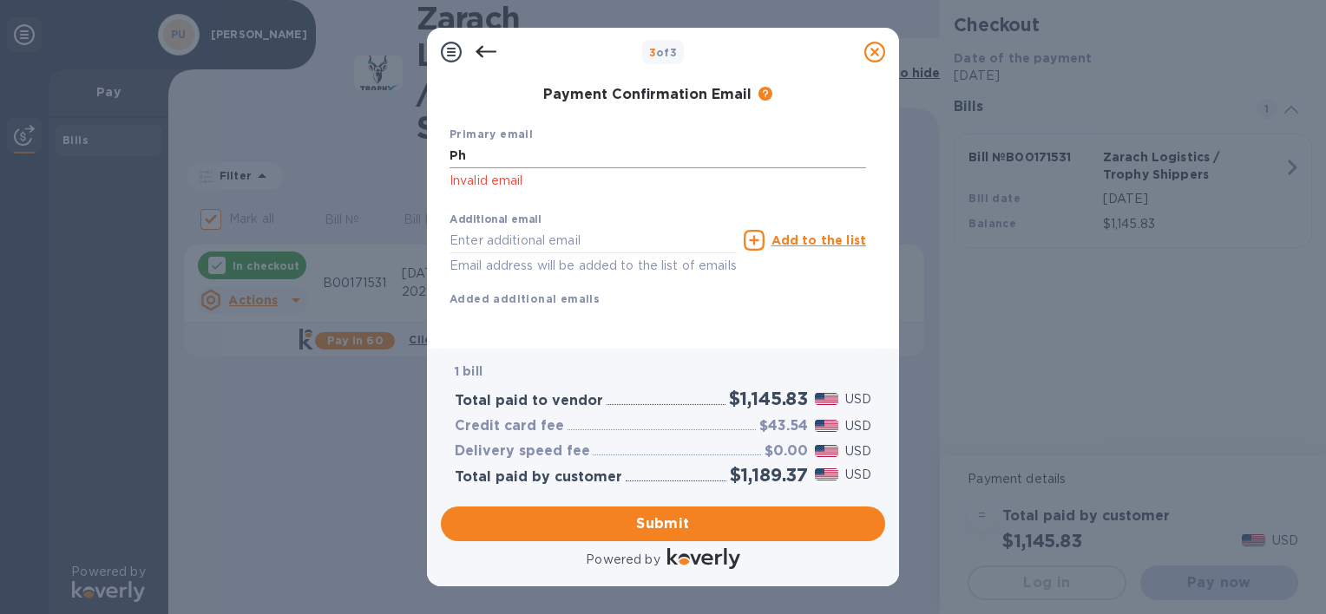
type input "P"
type input "[EMAIL_ADDRESS][DOMAIN_NAME]"
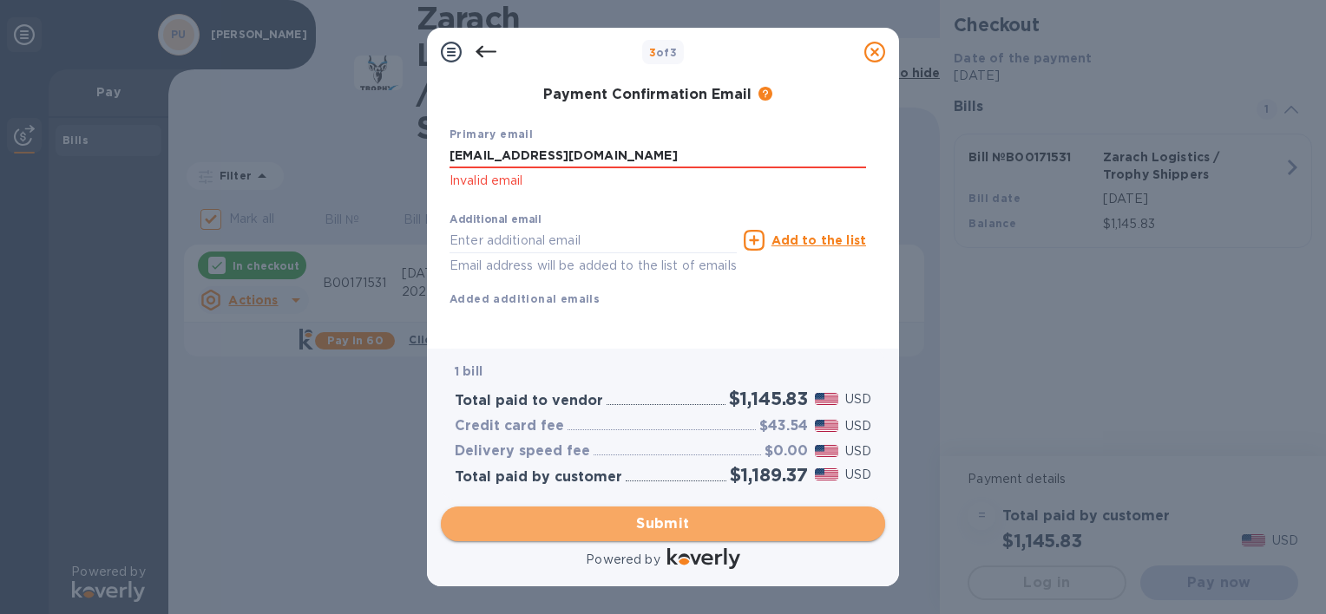
click at [657, 525] on span "Submit" at bounding box center [663, 524] width 417 height 21
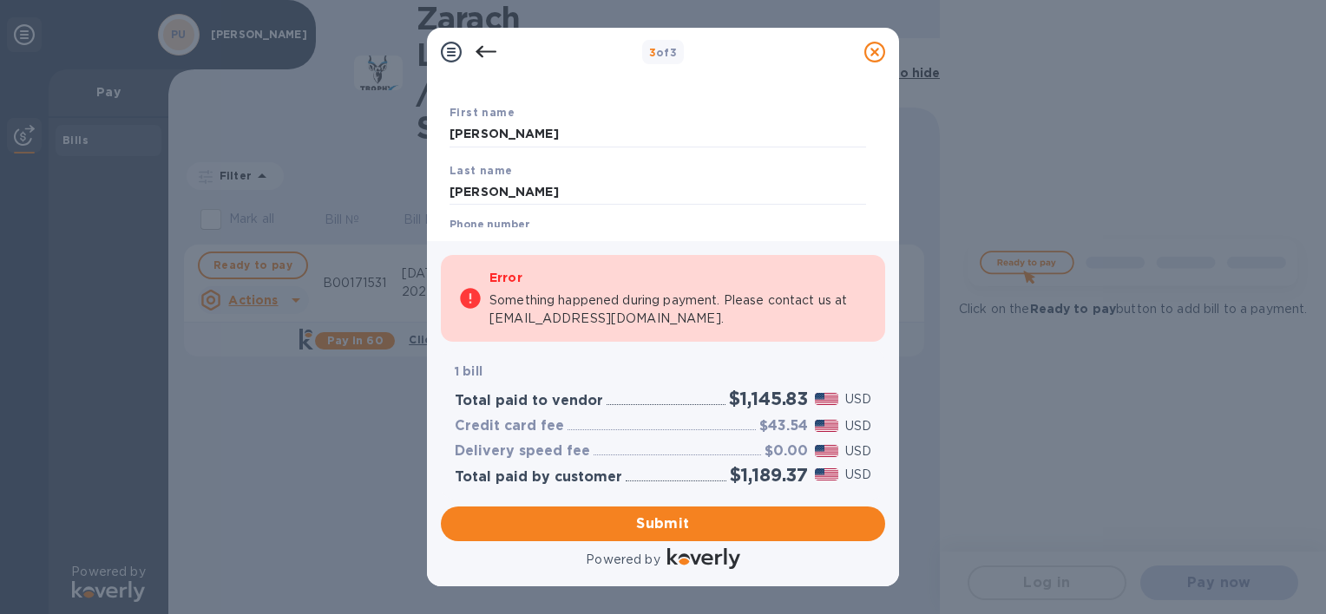
scroll to position [38, 0]
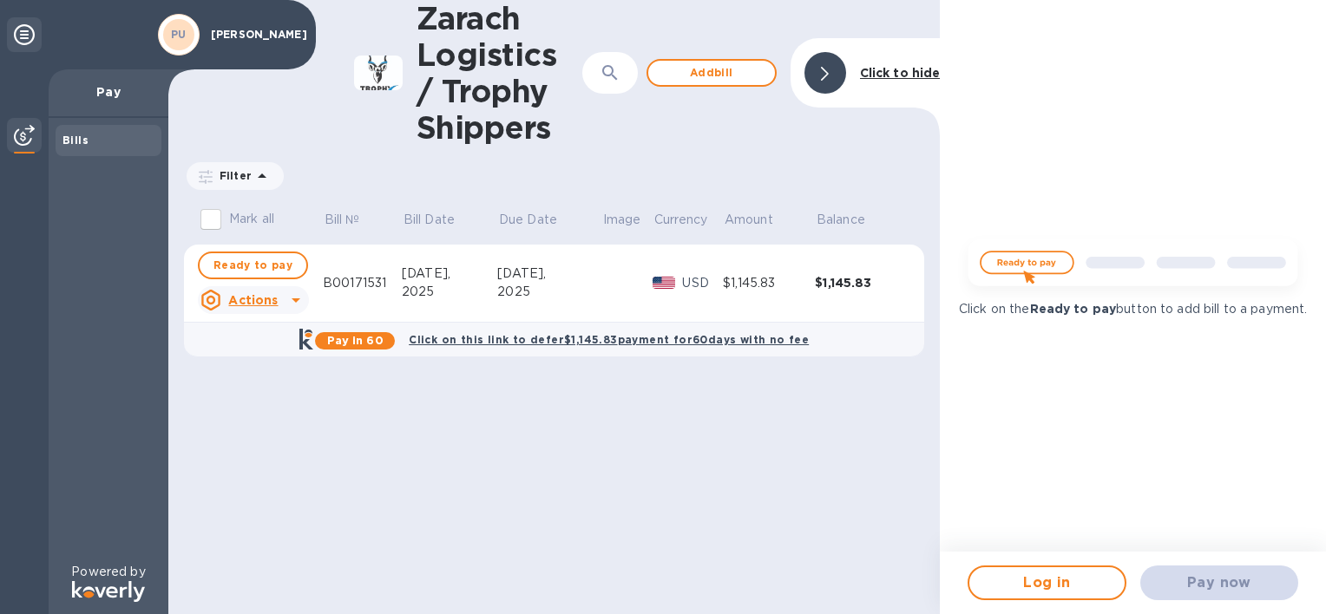
click at [1108, 380] on div "Click on the Ready to pay button to add bill to a payment." at bounding box center [1133, 276] width 386 height 552
click at [240, 271] on span "Ready to pay" at bounding box center [252, 265] width 79 height 21
checkbox input "true"
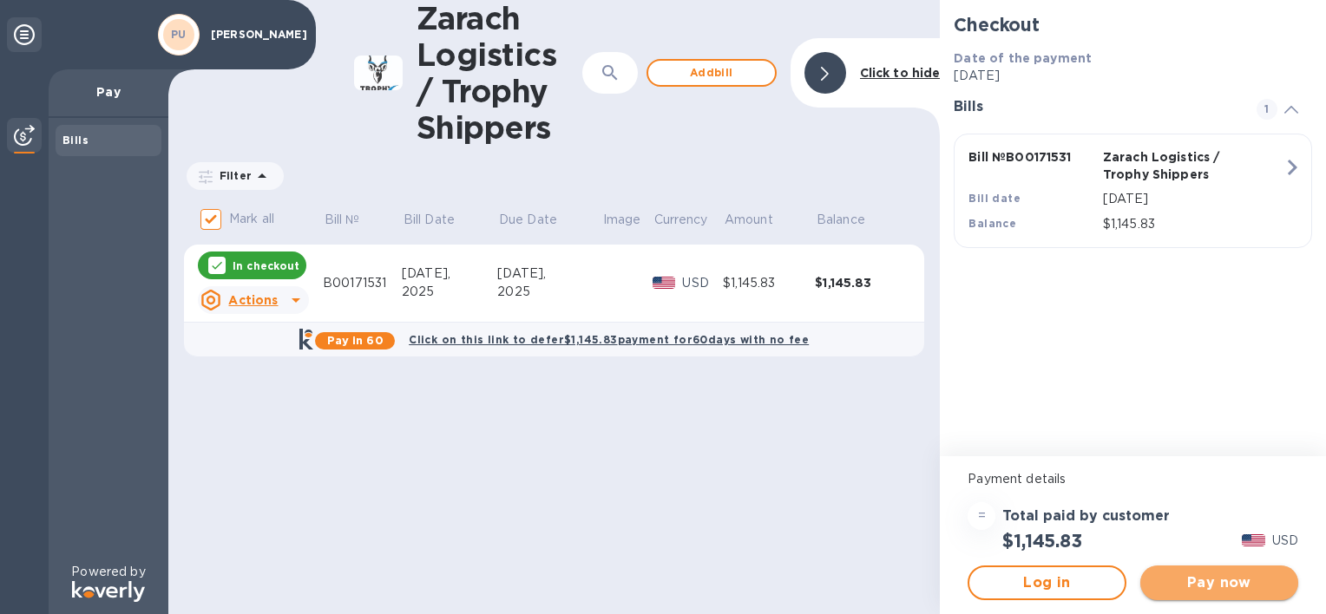
click at [1241, 577] on span "Pay now" at bounding box center [1219, 583] width 130 height 21
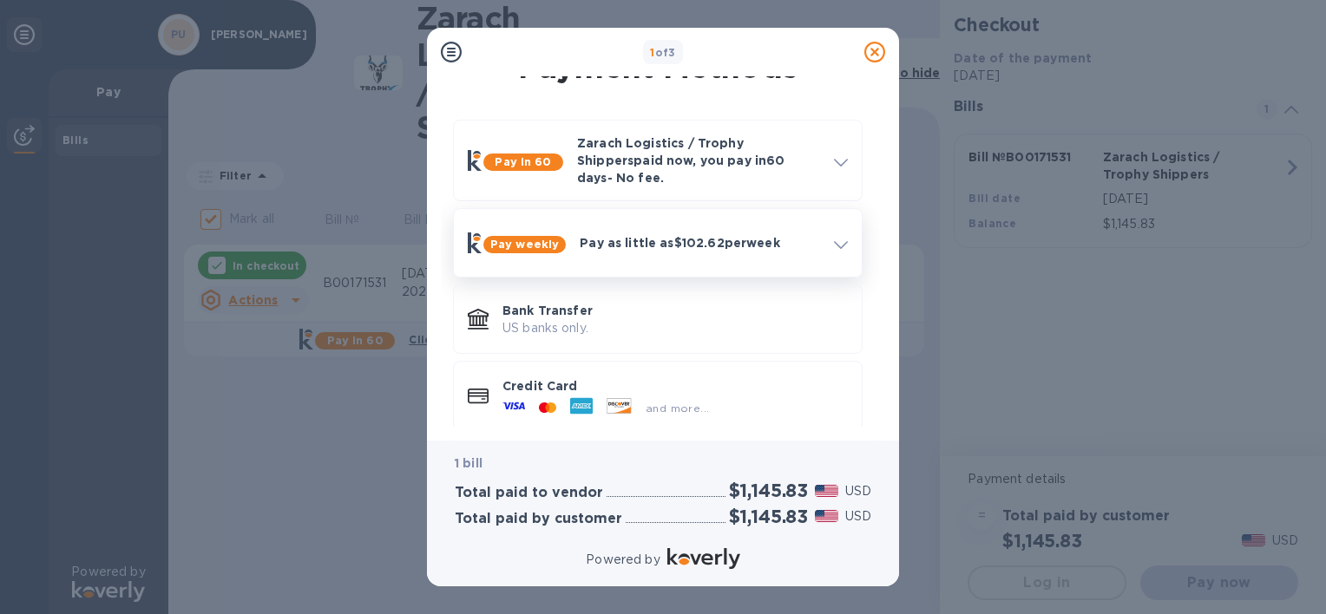
scroll to position [48, 0]
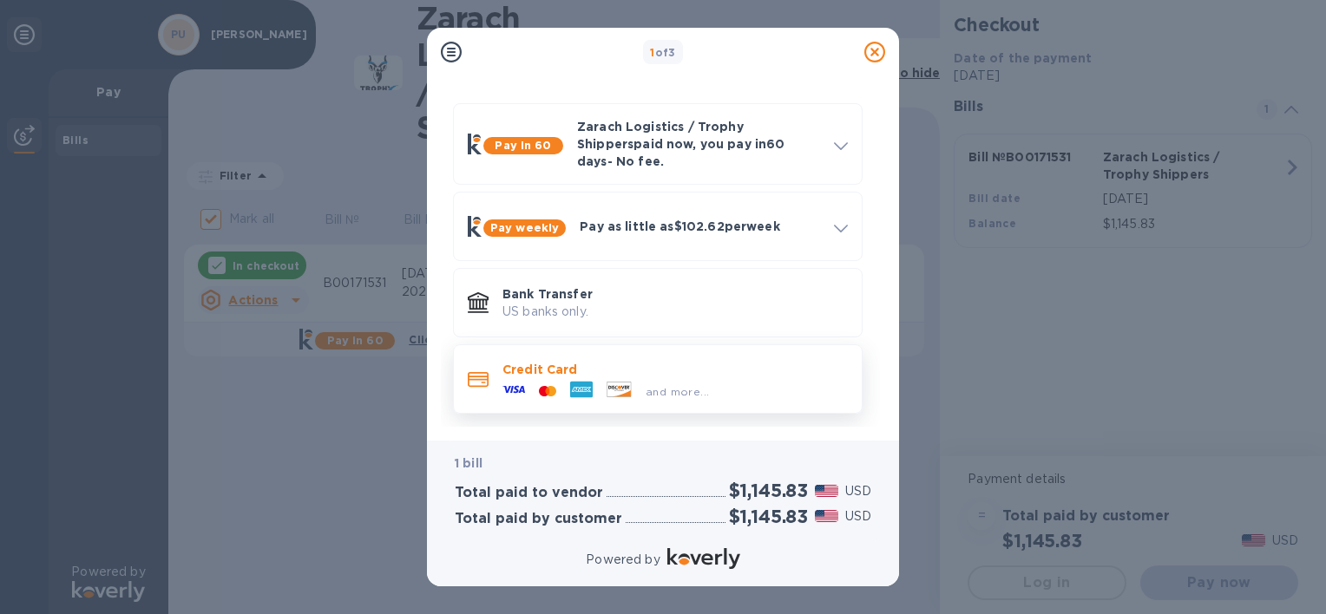
click at [576, 361] on p "Credit Card" at bounding box center [674, 369] width 345 height 17
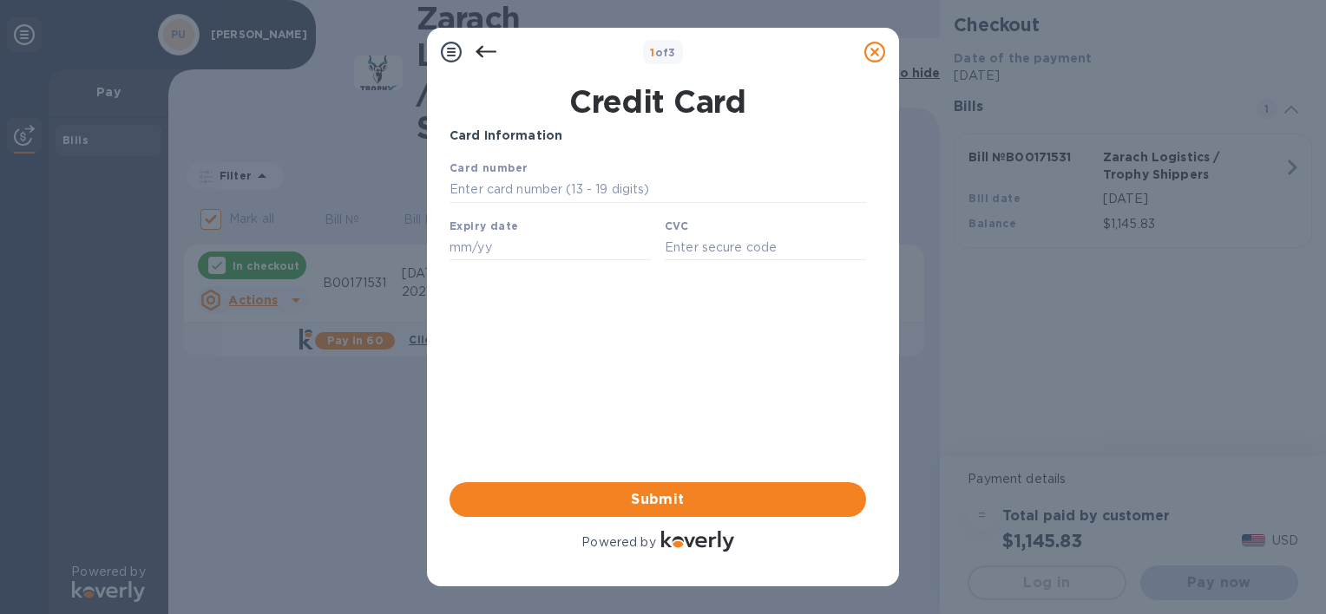
scroll to position [0, 0]
click at [524, 195] on input "text" at bounding box center [658, 190] width 417 height 26
click at [654, 187] on input "[CREDIT_CARD_NUMBER]" at bounding box center [658, 190] width 417 height 26
type input "[CREDIT_CARD_NUMBER]"
click at [490, 245] on input "text" at bounding box center [550, 247] width 201 height 26
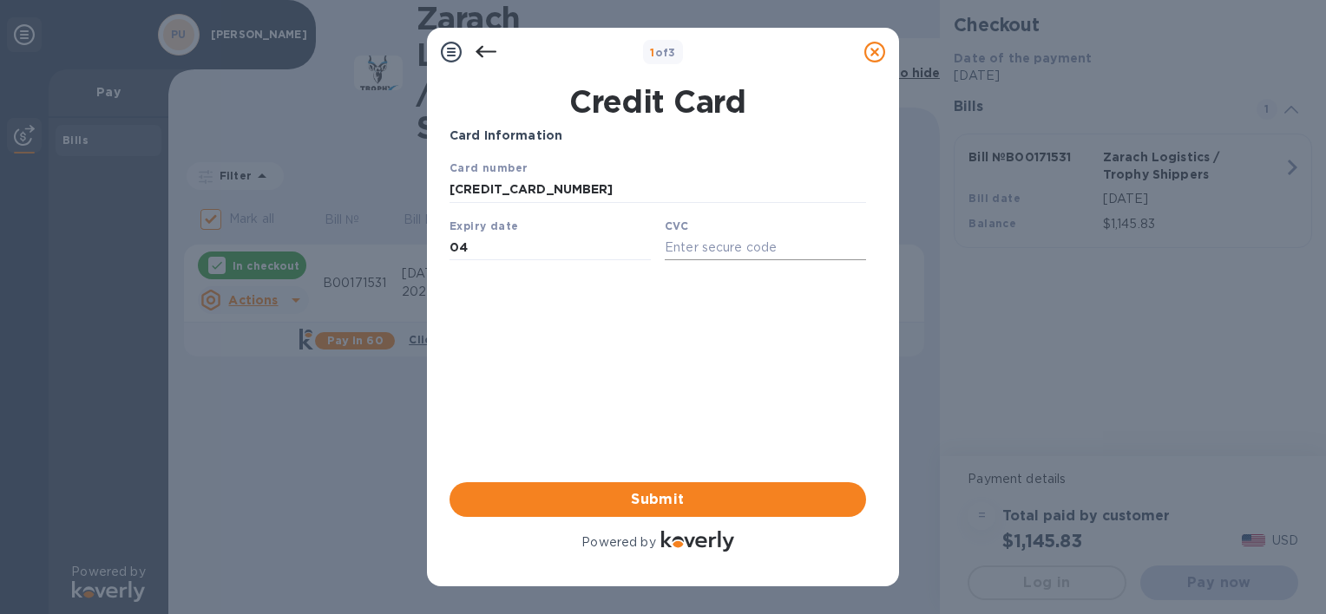
click at [698, 260] on input "text" at bounding box center [765, 247] width 201 height 26
click at [518, 231] on div "Expiry date 04" at bounding box center [550, 239] width 215 height 58
click at [510, 256] on input "04" at bounding box center [550, 247] width 201 height 26
type input "04/28"
click at [708, 257] on input "text" at bounding box center [765, 247] width 201 height 26
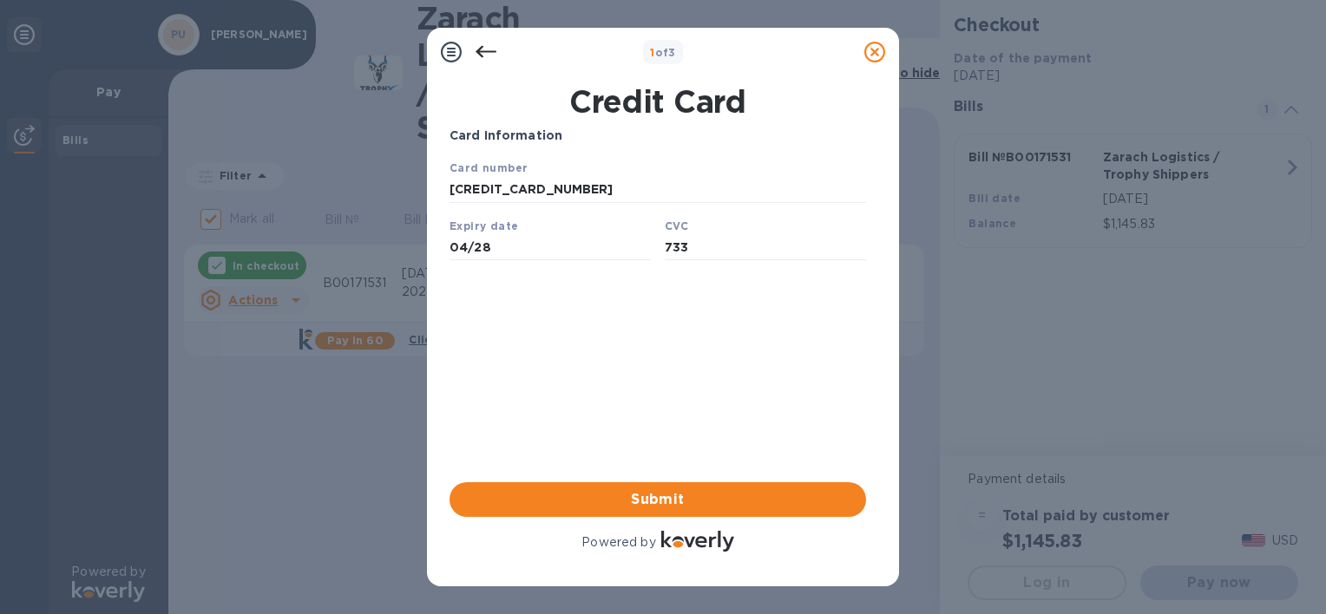
type input "733"
click at [682, 340] on div "Card Information Your browser does not support iframes Submit Powered by" at bounding box center [658, 341] width 417 height 429
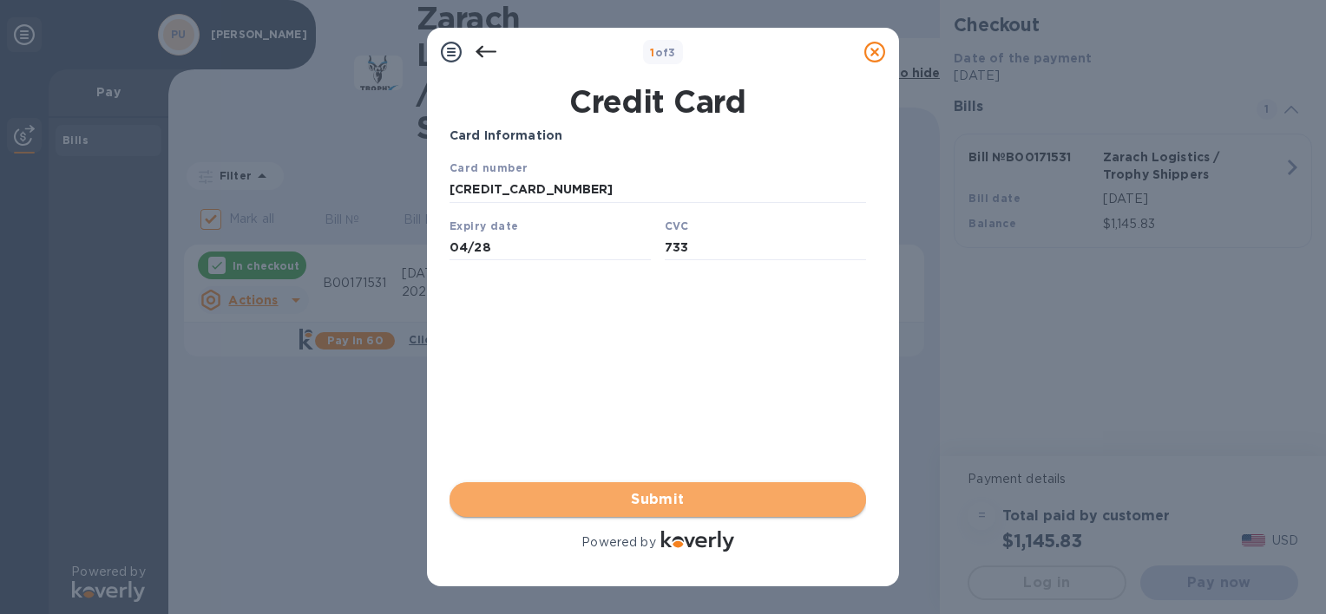
click at [705, 502] on span "Submit" at bounding box center [657, 499] width 389 height 21
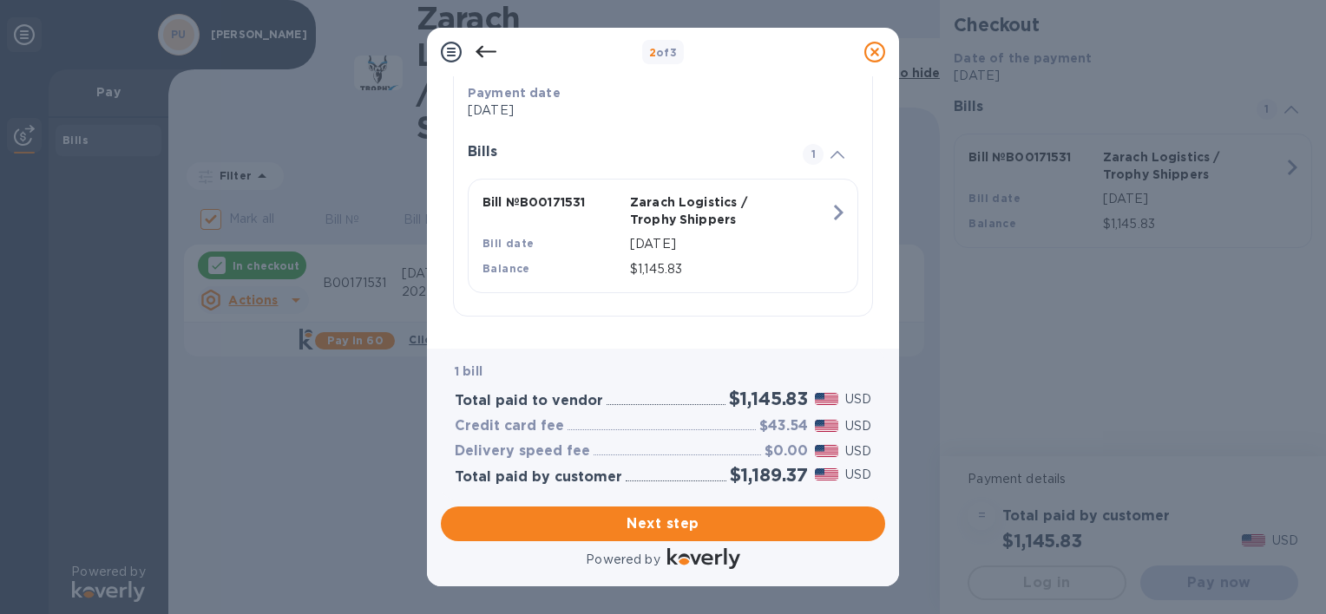
scroll to position [349, 0]
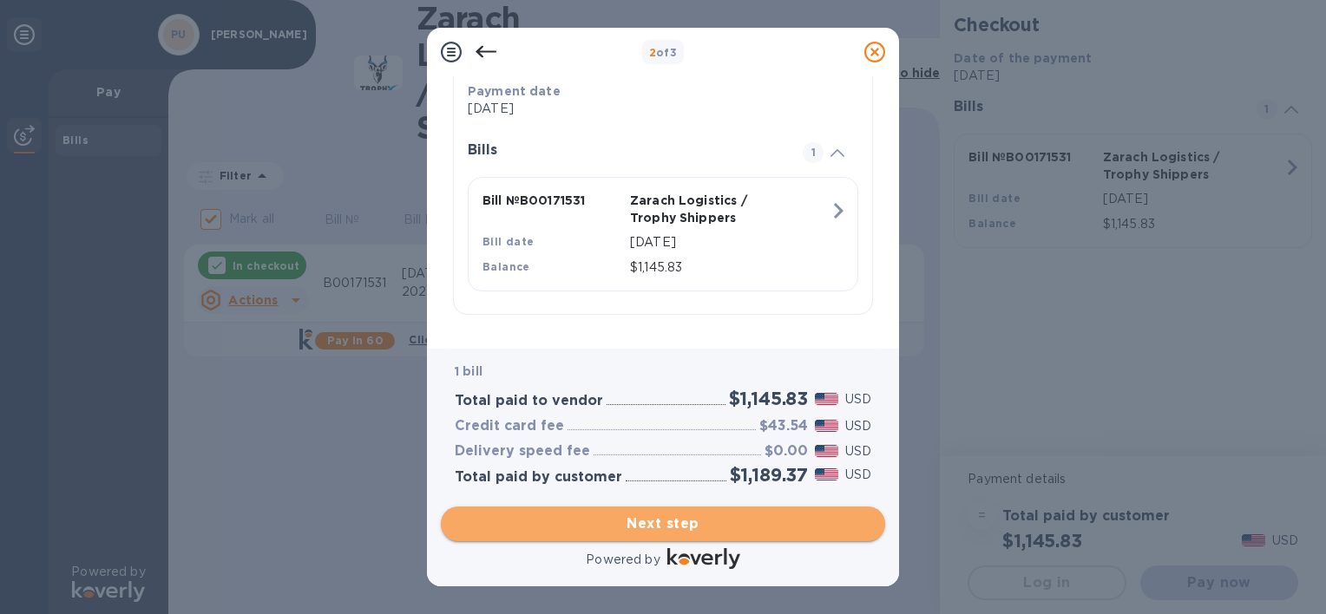
click at [673, 525] on span "Next step" at bounding box center [663, 524] width 417 height 21
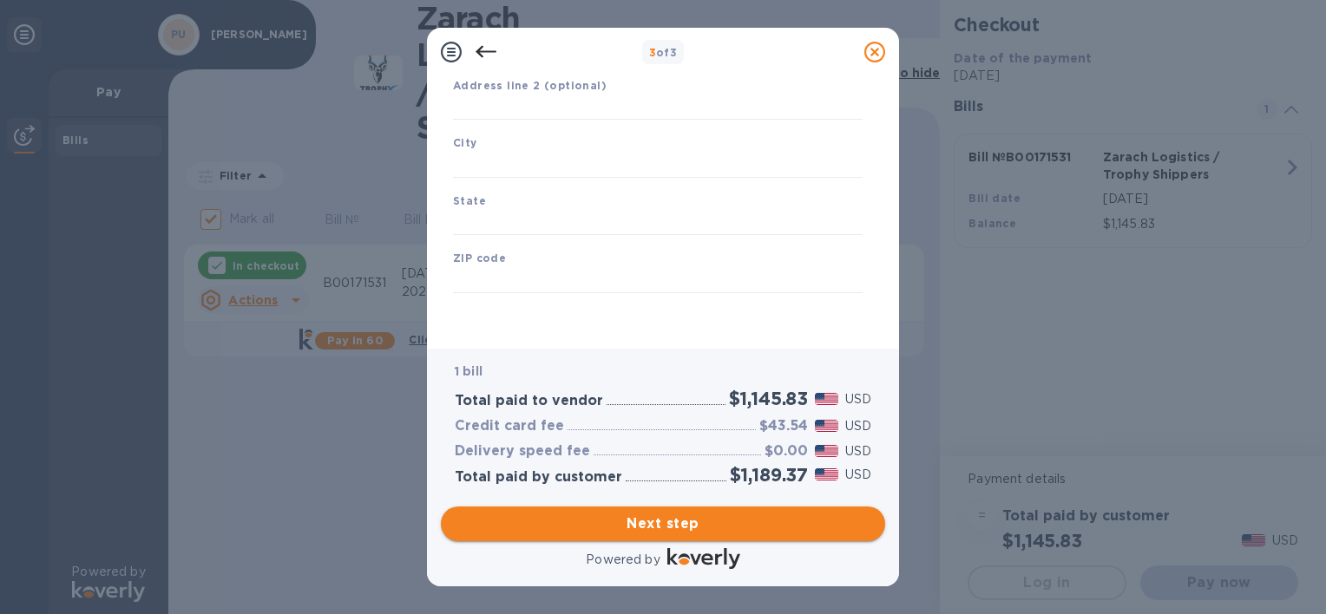
type input "[GEOGRAPHIC_DATA]"
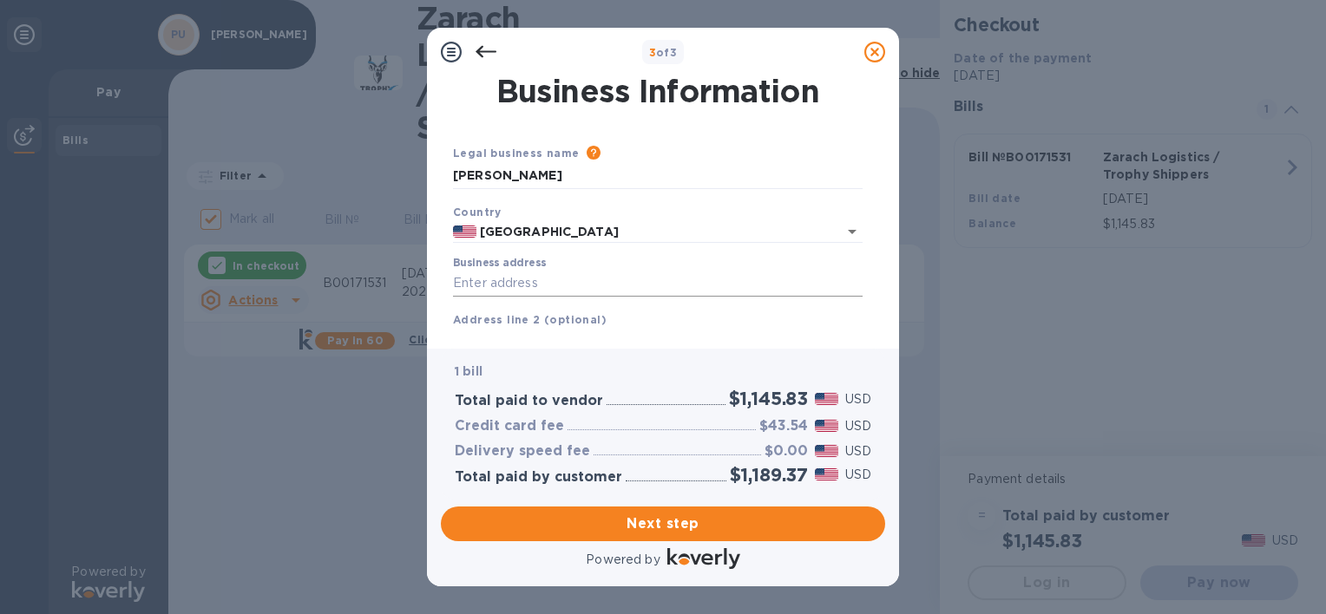
scroll to position [87, 0]
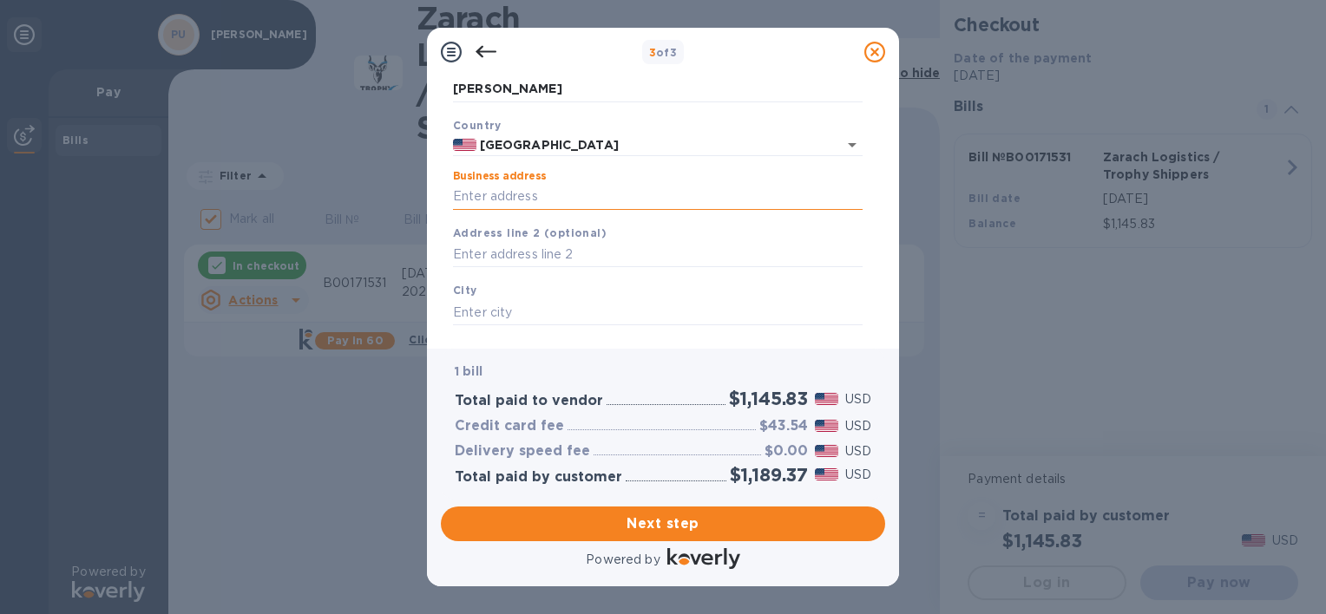
click at [500, 193] on input "Business address" at bounding box center [658, 197] width 410 height 26
type input "PO Box 299"
type input "[STREET_ADDRESS]"
type input "Los Ojos"
type input "NM"
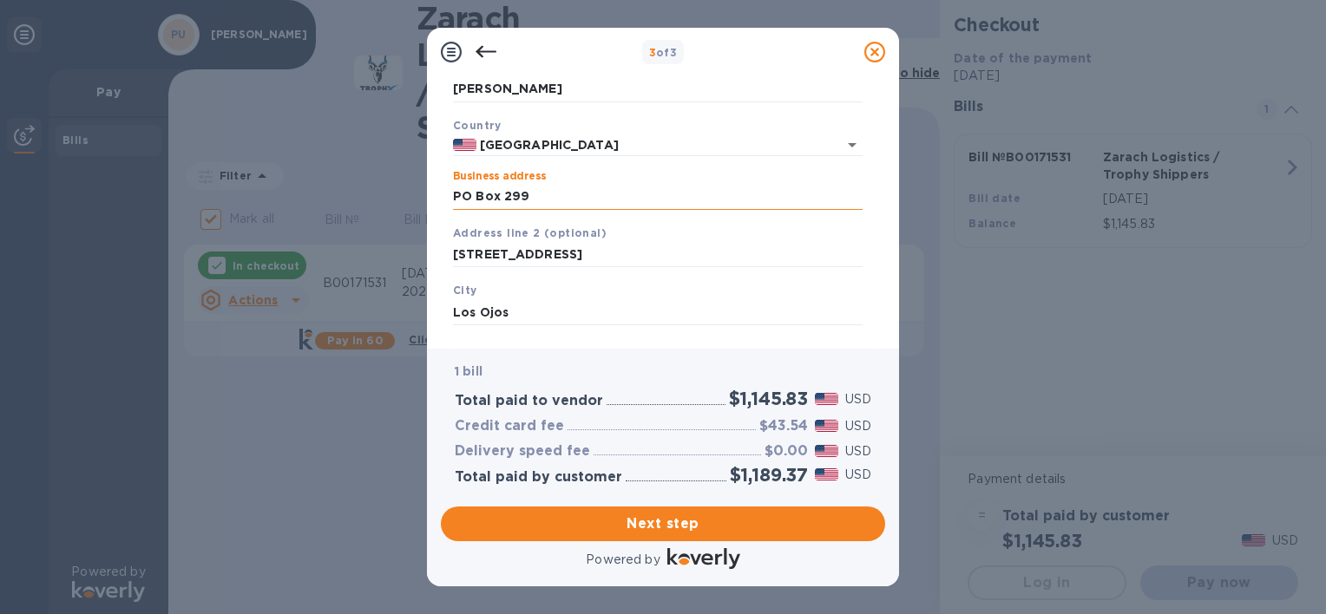
type input "87551"
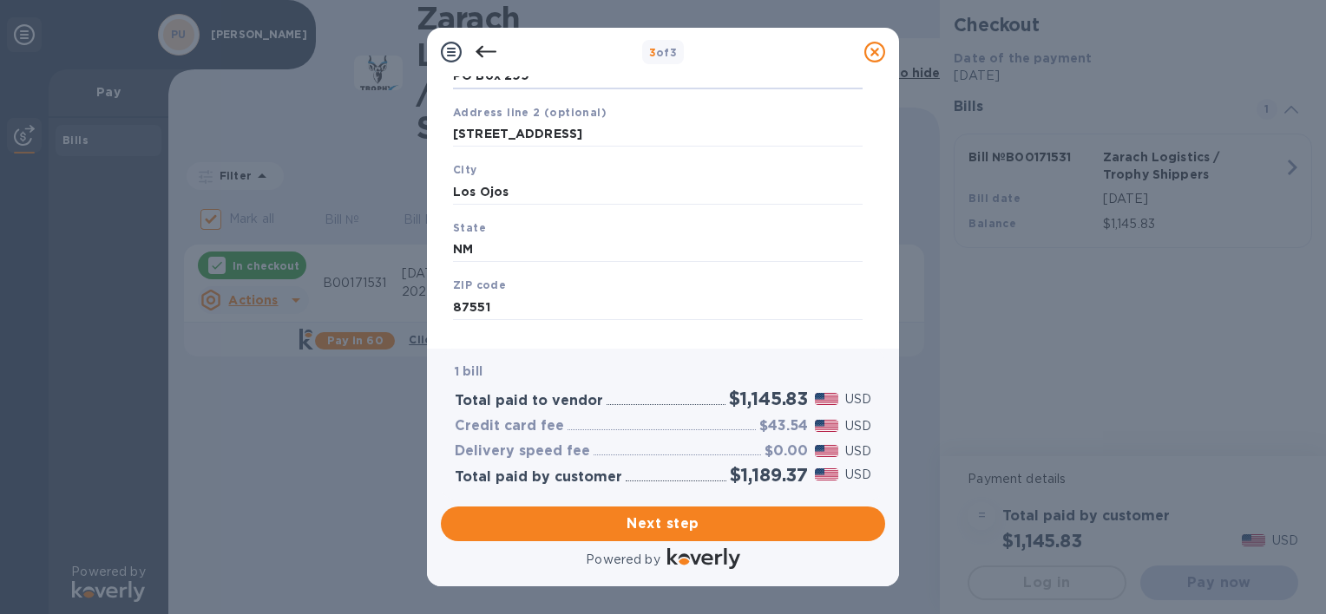
scroll to position [236, 0]
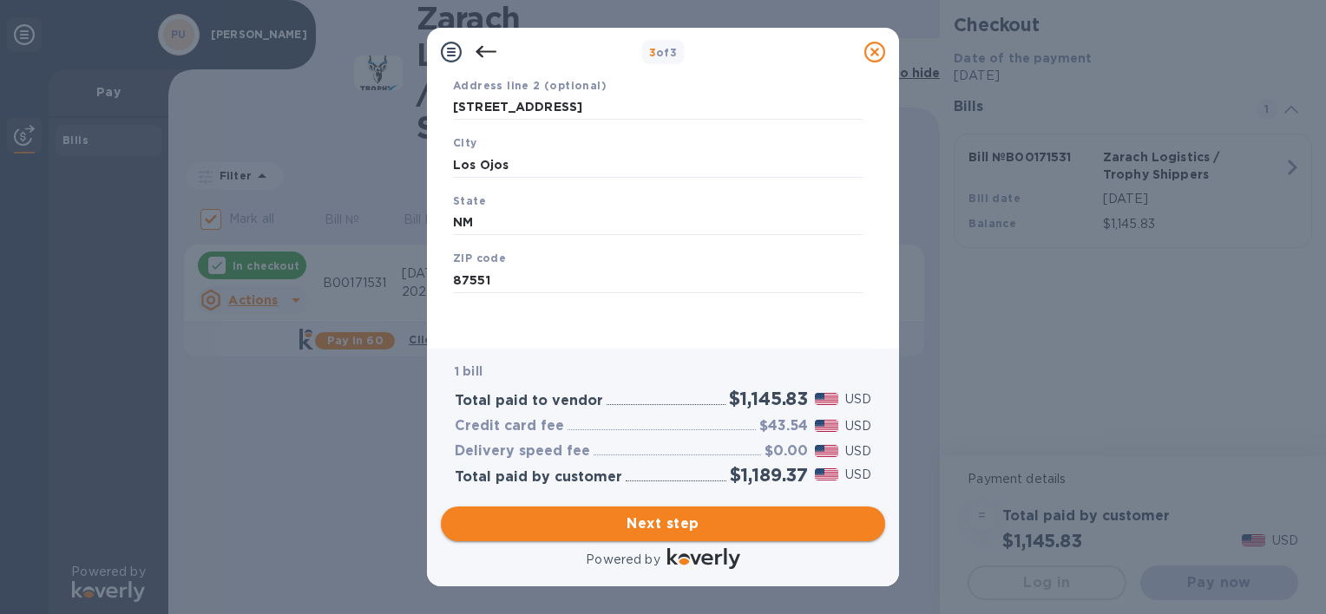
click at [666, 508] on button "Next step" at bounding box center [663, 524] width 444 height 35
click at [535, 171] on input "Los Ojos" at bounding box center [658, 163] width 410 height 26
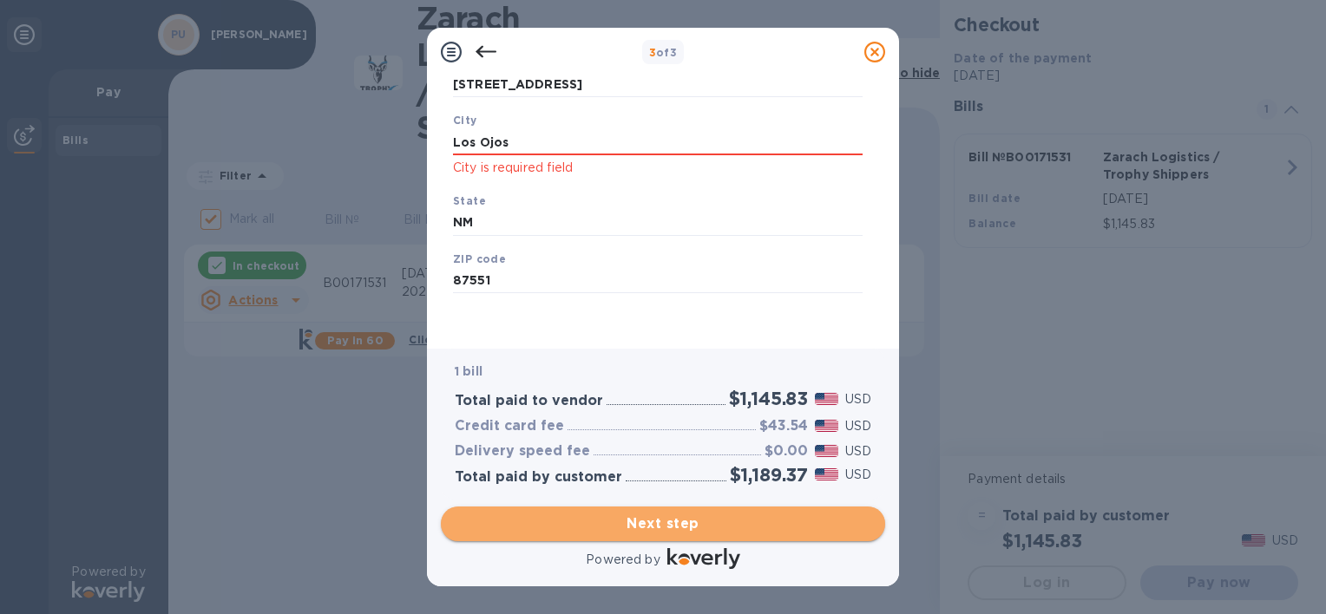
click at [675, 521] on span "Next step" at bounding box center [663, 524] width 417 height 21
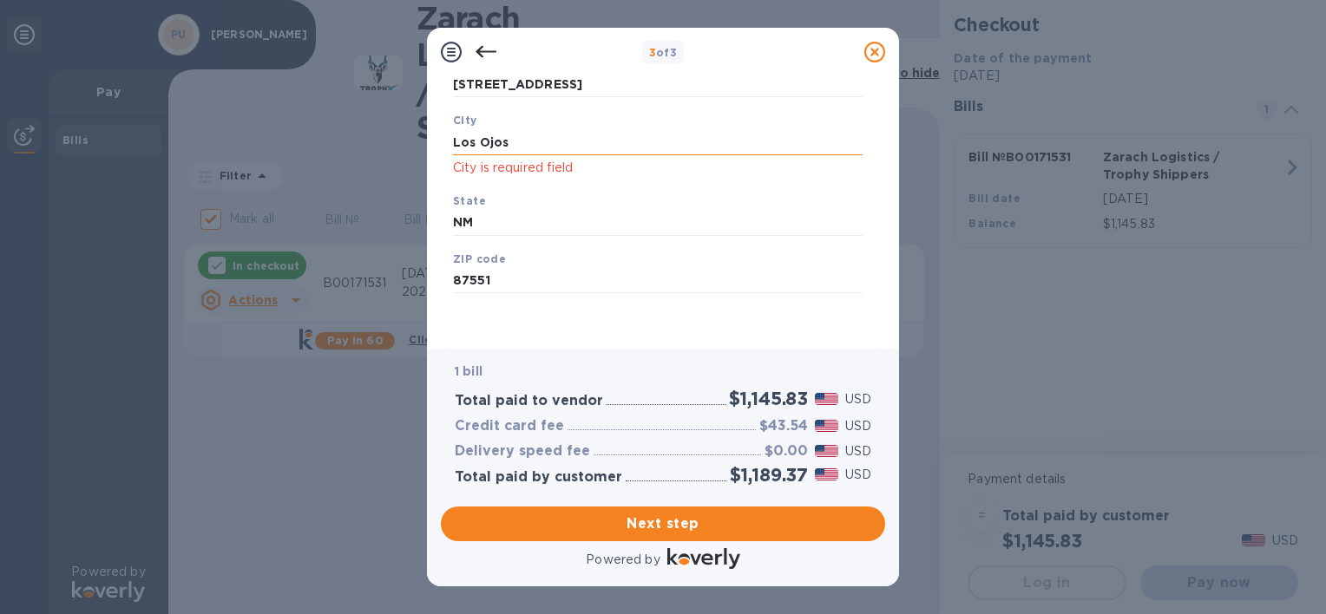
click at [517, 144] on input "Los Ojos" at bounding box center [658, 142] width 410 height 26
click at [517, 143] on input "Los Ojos" at bounding box center [658, 142] width 410 height 26
type input "Los Ojos"
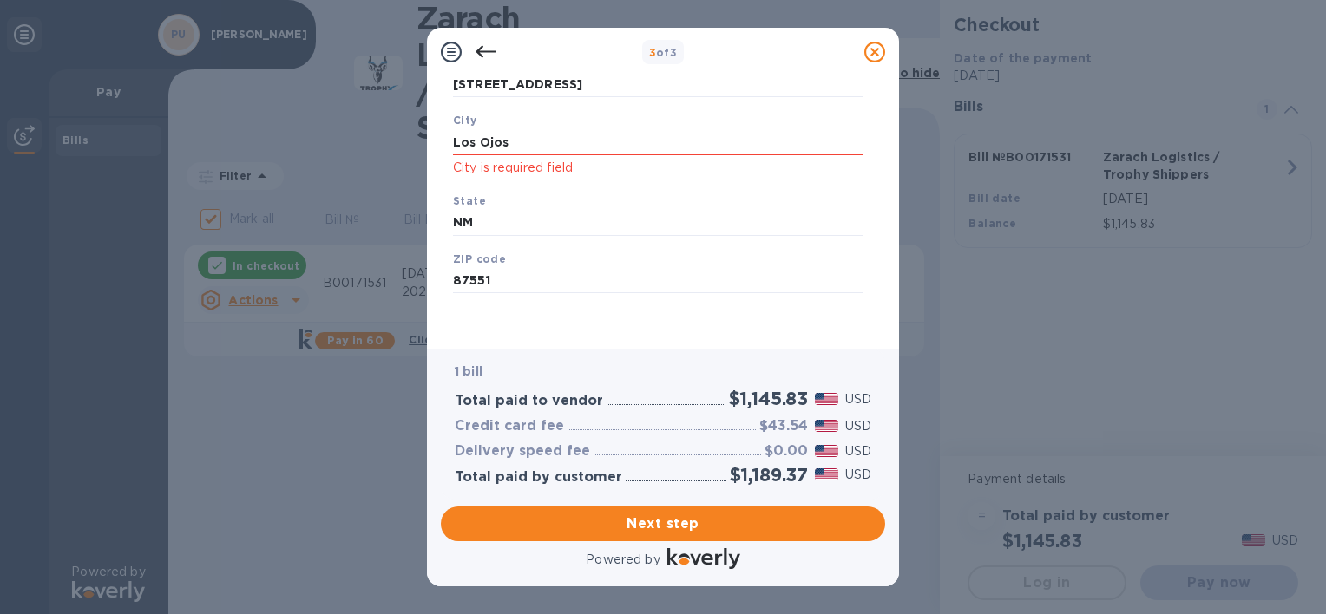
click at [521, 181] on div "City [GEOGRAPHIC_DATA] is required field" at bounding box center [657, 144] width 423 height 81
click at [581, 121] on div "City [GEOGRAPHIC_DATA] is required field" at bounding box center [657, 144] width 423 height 81
click at [504, 208] on div "State [US_STATE]" at bounding box center [657, 214] width 423 height 58
click at [508, 224] on input "NM" at bounding box center [658, 223] width 410 height 26
click at [517, 270] on input "87551" at bounding box center [658, 281] width 410 height 26
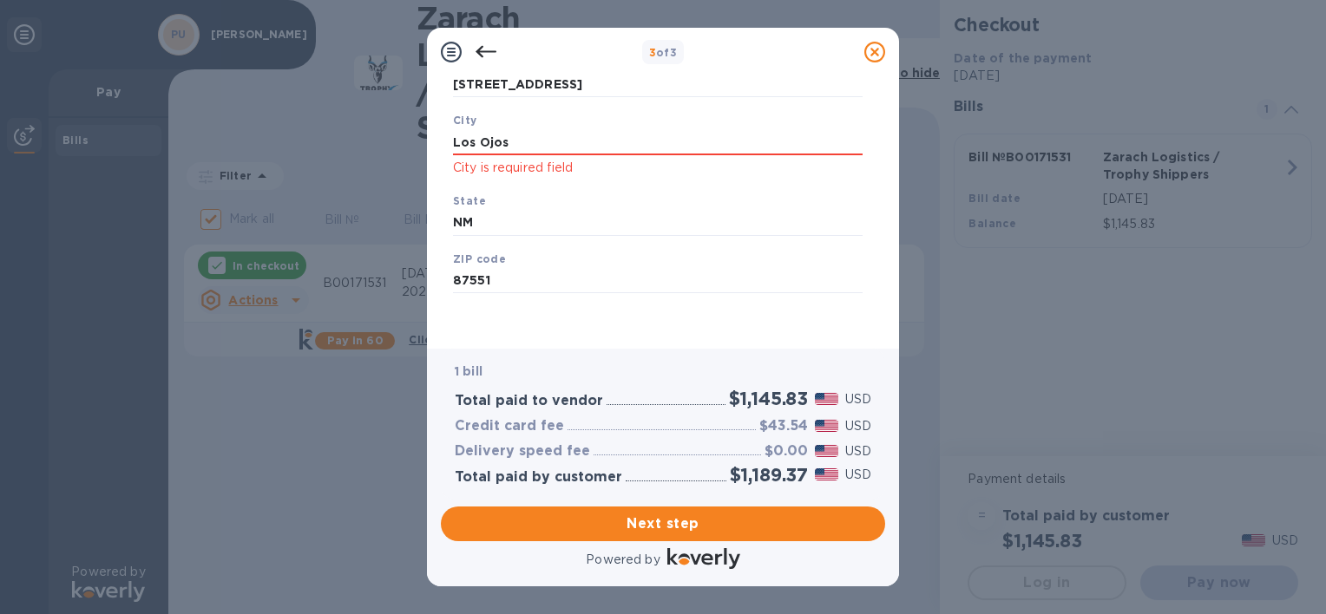
click at [798, 351] on div "1 bill Total paid to vendor $1,145.83 USD Credit card fee $43.54 USD Delivery s…" at bounding box center [663, 424] width 444 height 150
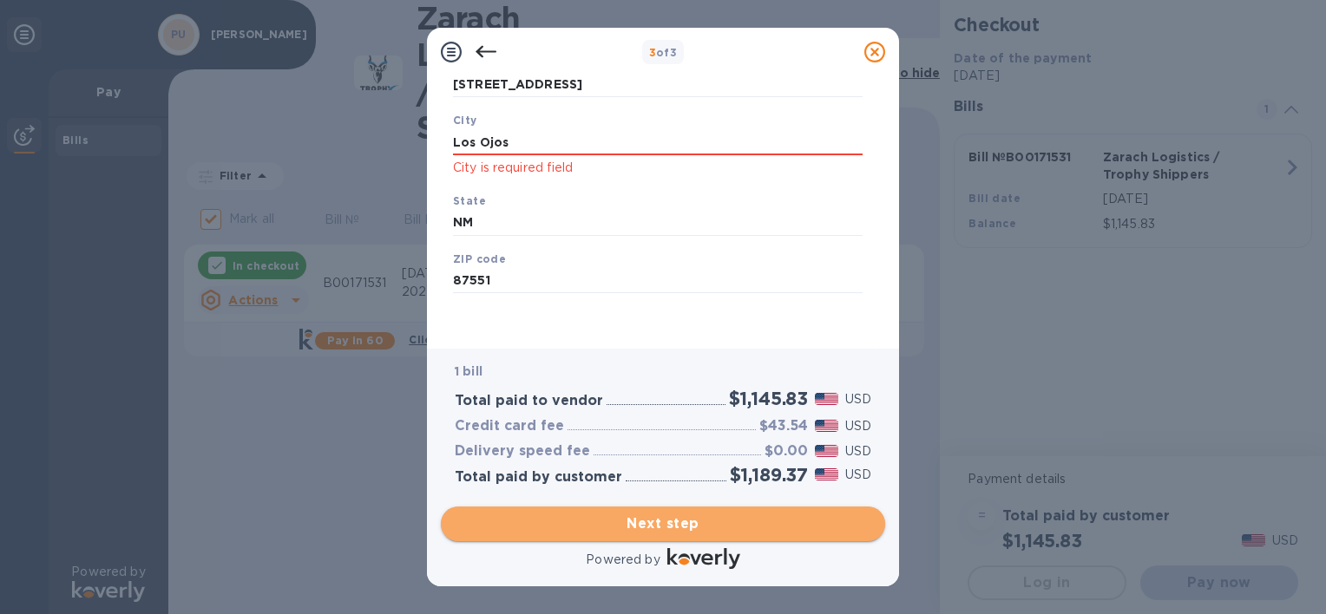
click at [623, 514] on span "Next step" at bounding box center [663, 524] width 417 height 21
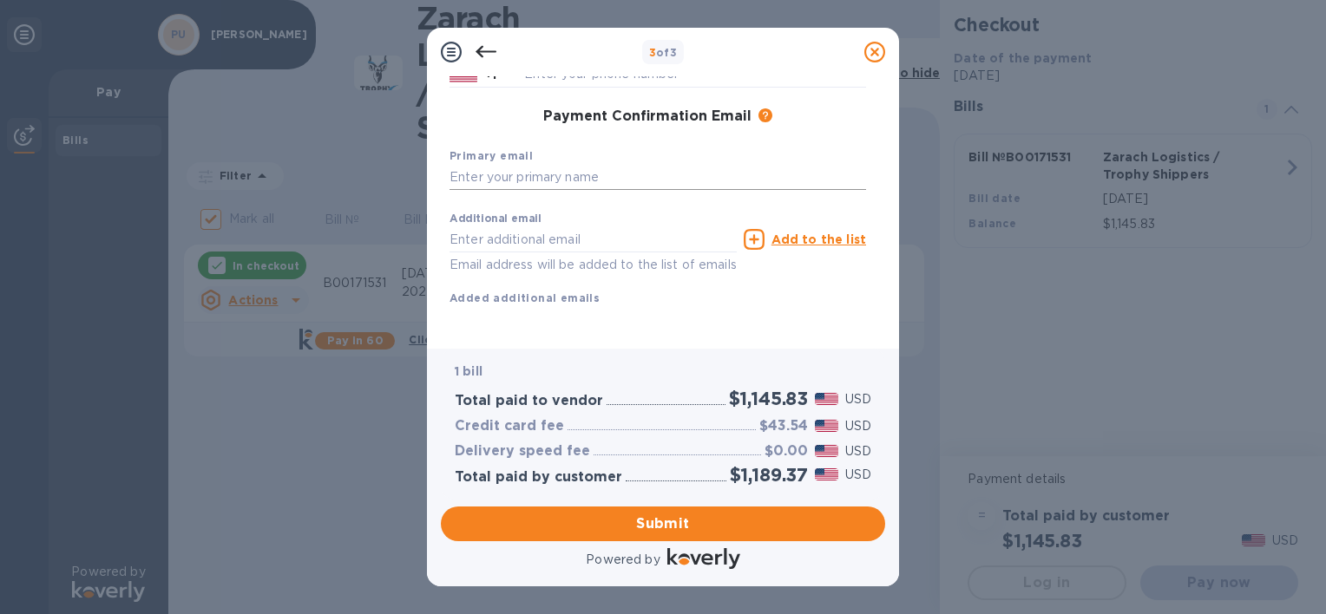
click at [489, 181] on input "text" at bounding box center [658, 178] width 417 height 26
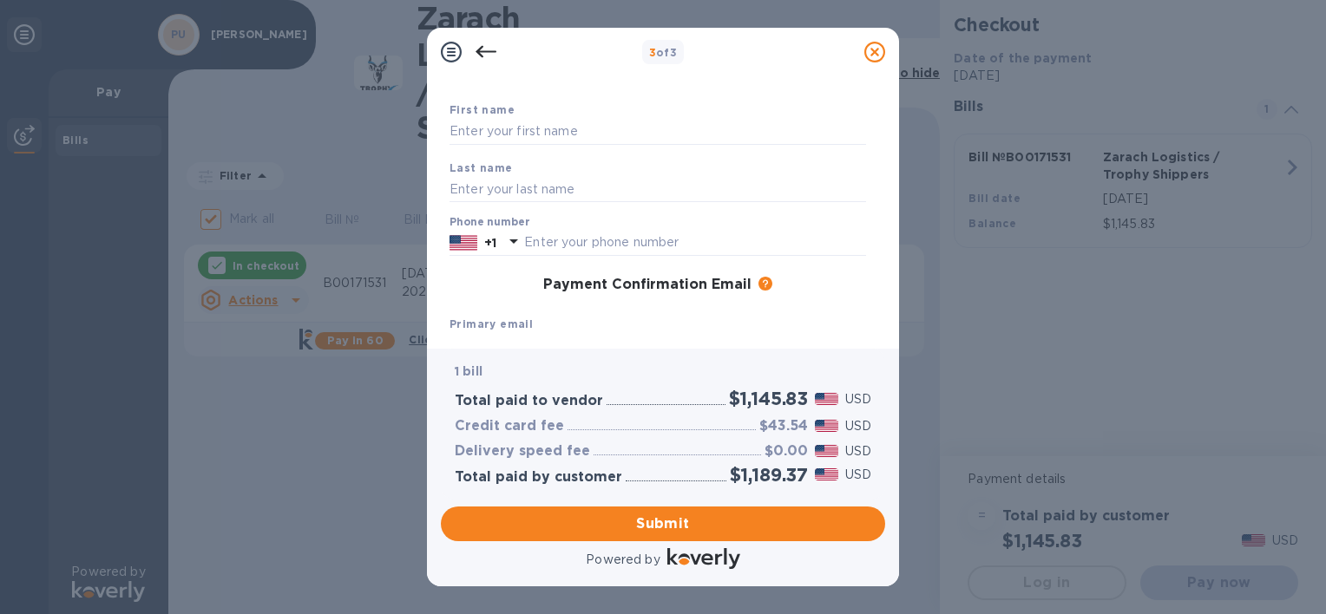
scroll to position [0, 0]
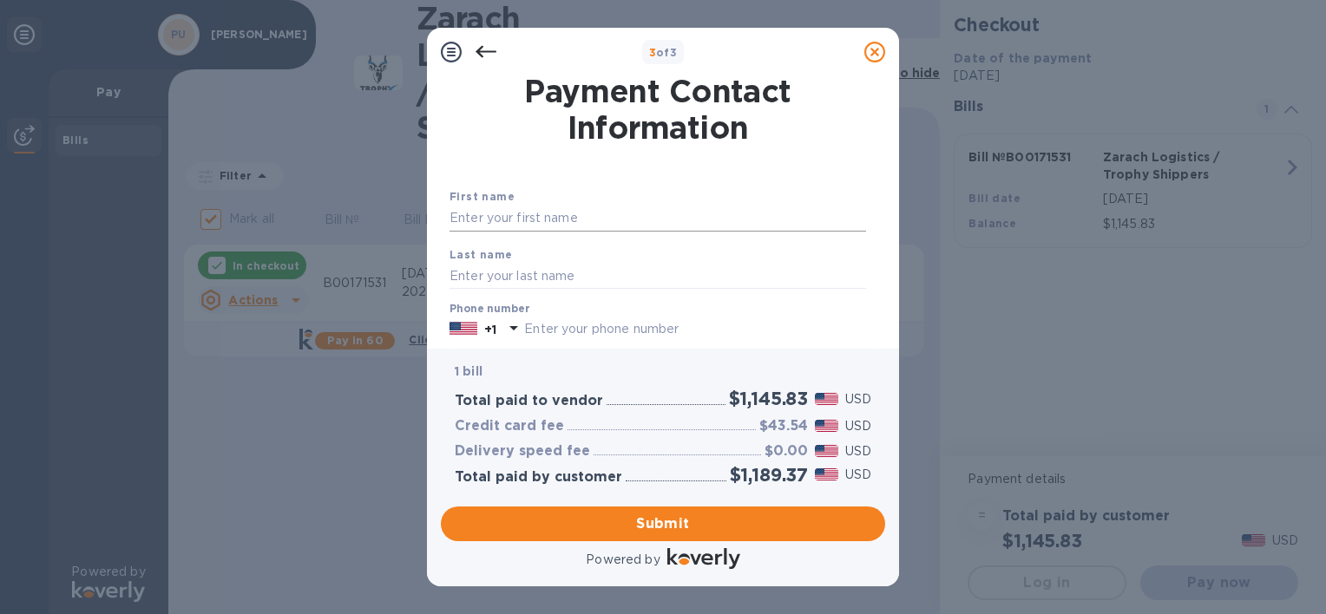
type input "[EMAIL_ADDRESS][DOMAIN_NAME]"
click at [524, 225] on input "text" at bounding box center [658, 219] width 417 height 26
type input "P"
type input "[PERSON_NAME]"
click at [525, 274] on input "text" at bounding box center [658, 276] width 417 height 26
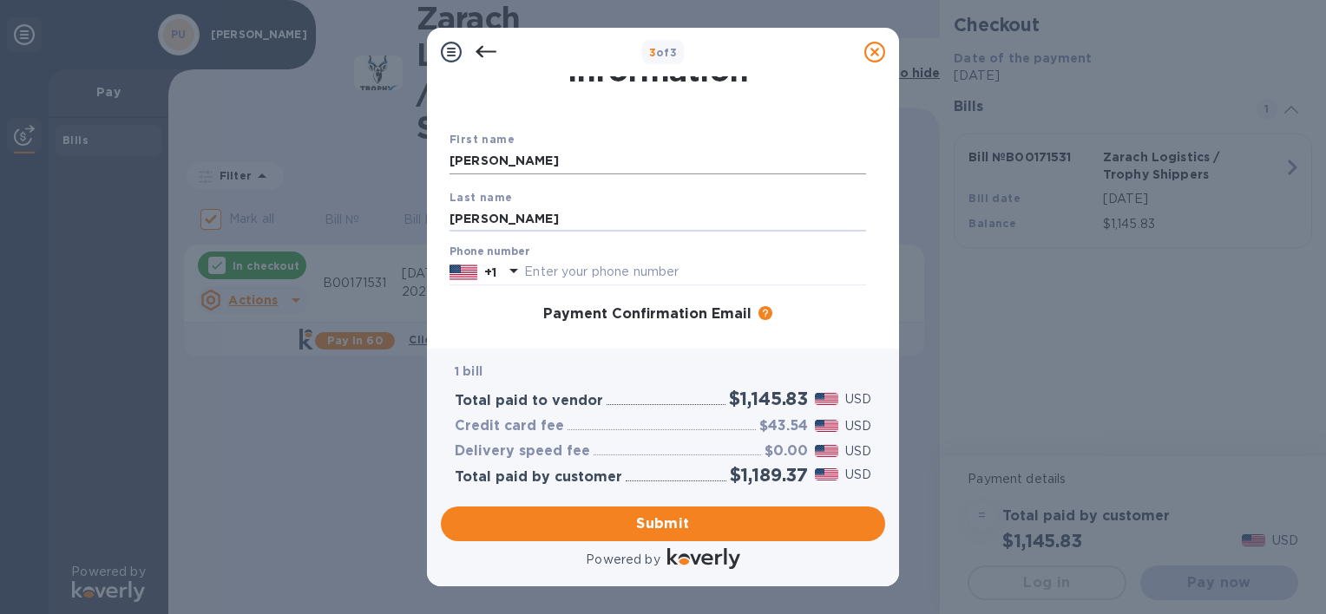
scroll to position [87, 0]
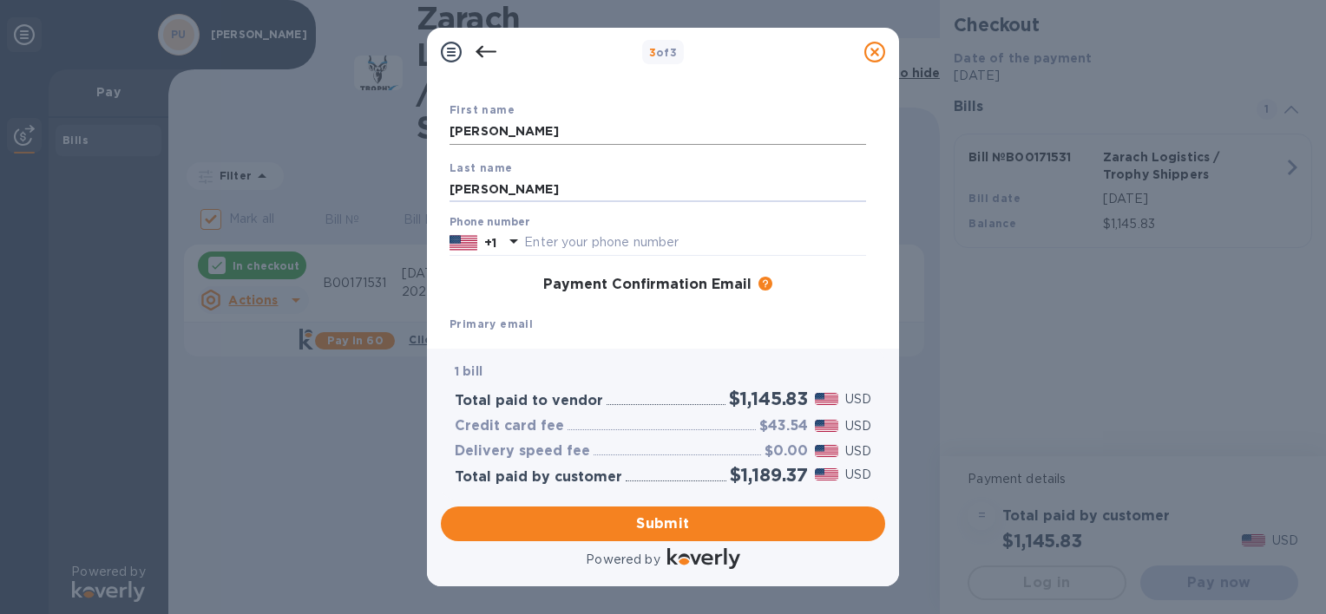
type input "[PERSON_NAME]"
drag, startPoint x: 539, startPoint y: 134, endPoint x: 427, endPoint y: 139, distance: 112.1
click at [427, 139] on div "Payment Contact Information First name [PERSON_NAME] [PERSON_NAME] name [PERSON…" at bounding box center [663, 212] width 472 height 272
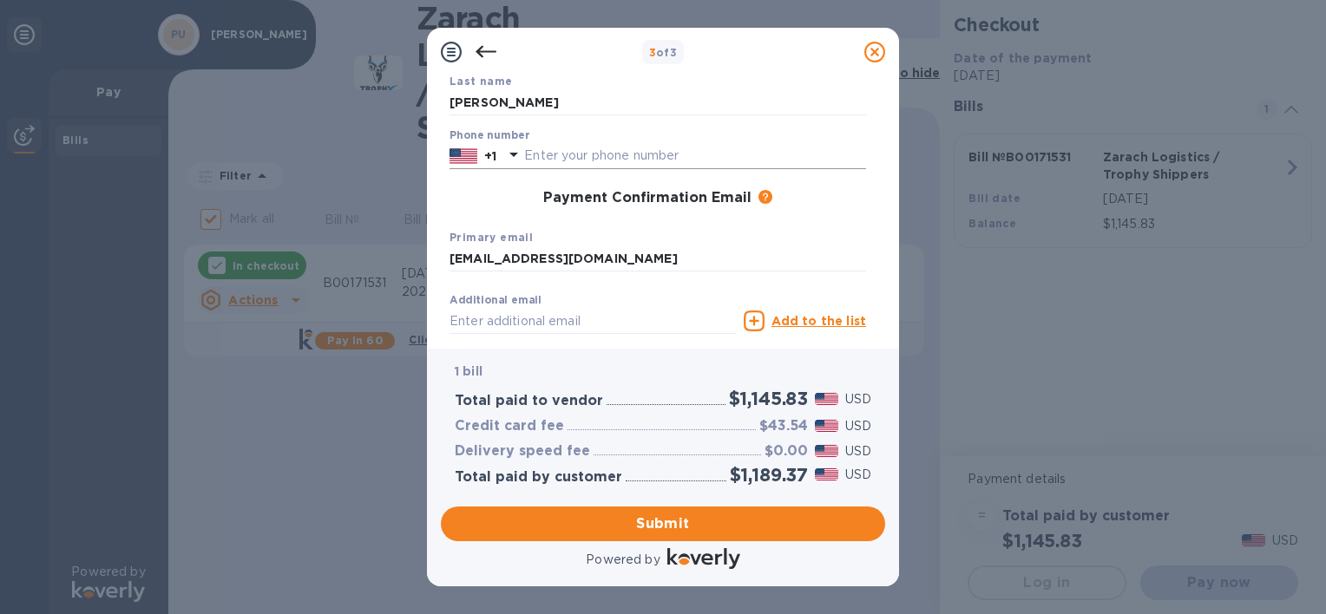
type input "[PERSON_NAME]"
click at [563, 153] on input "text" at bounding box center [695, 156] width 342 height 26
type input "5757564440"
click at [520, 199] on div "Payment Confirmation Email The added email addresses will be used to send the p…" at bounding box center [658, 198] width 417 height 17
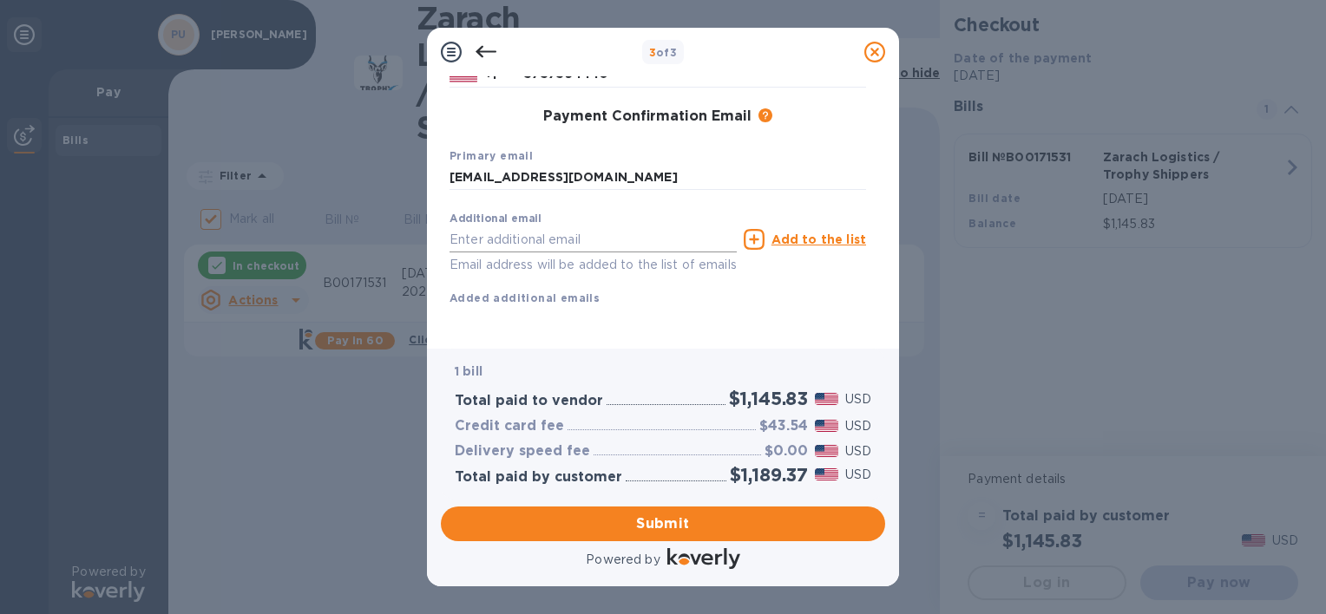
scroll to position [277, 0]
click at [649, 518] on span "Submit" at bounding box center [663, 524] width 417 height 21
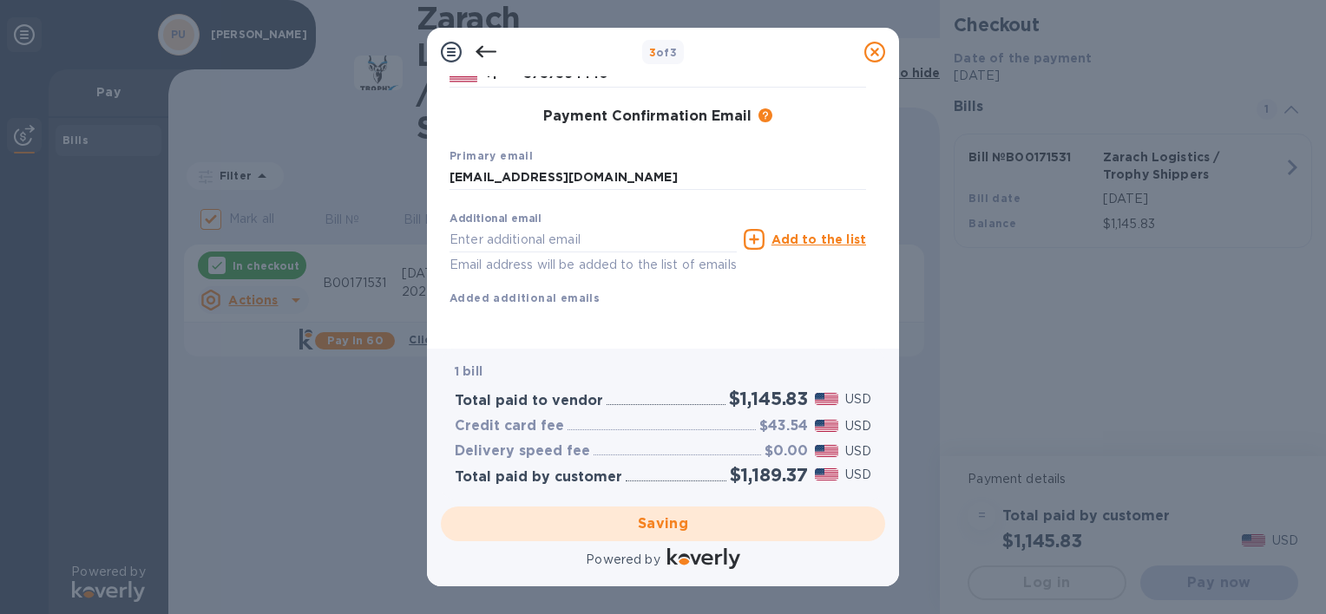
checkbox input "false"
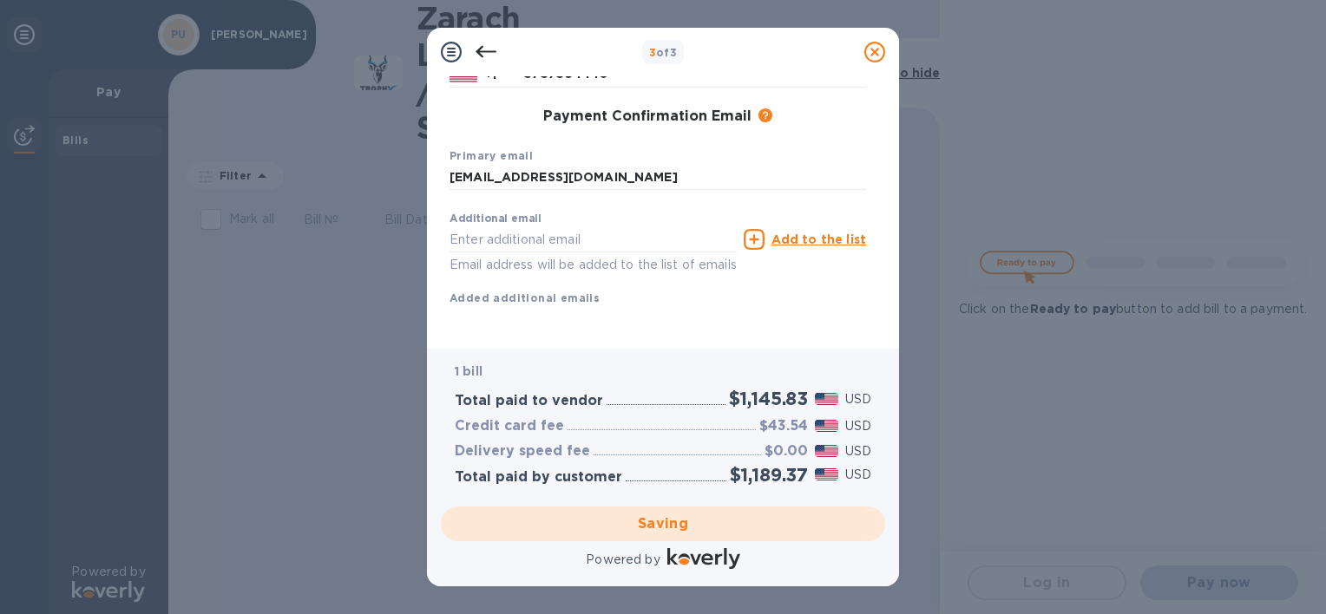
scroll to position [184, 0]
